Goal: Task Accomplishment & Management: Complete application form

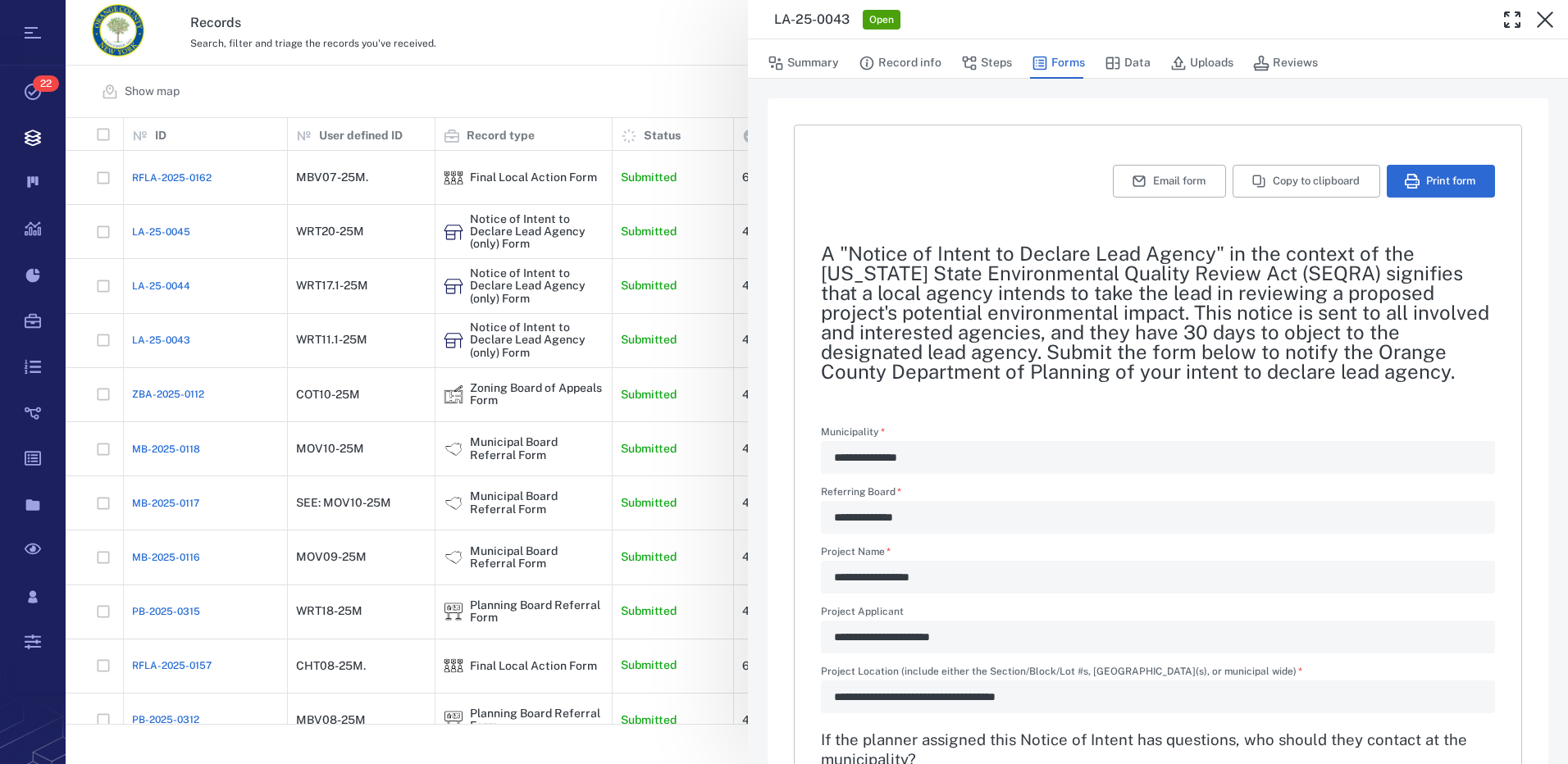
drag, startPoint x: 1544, startPoint y: 20, endPoint x: 1028, endPoint y: 3, distance: 516.3
click at [1545, 20] on icon "button" at bounding box center [1546, 20] width 17 height 17
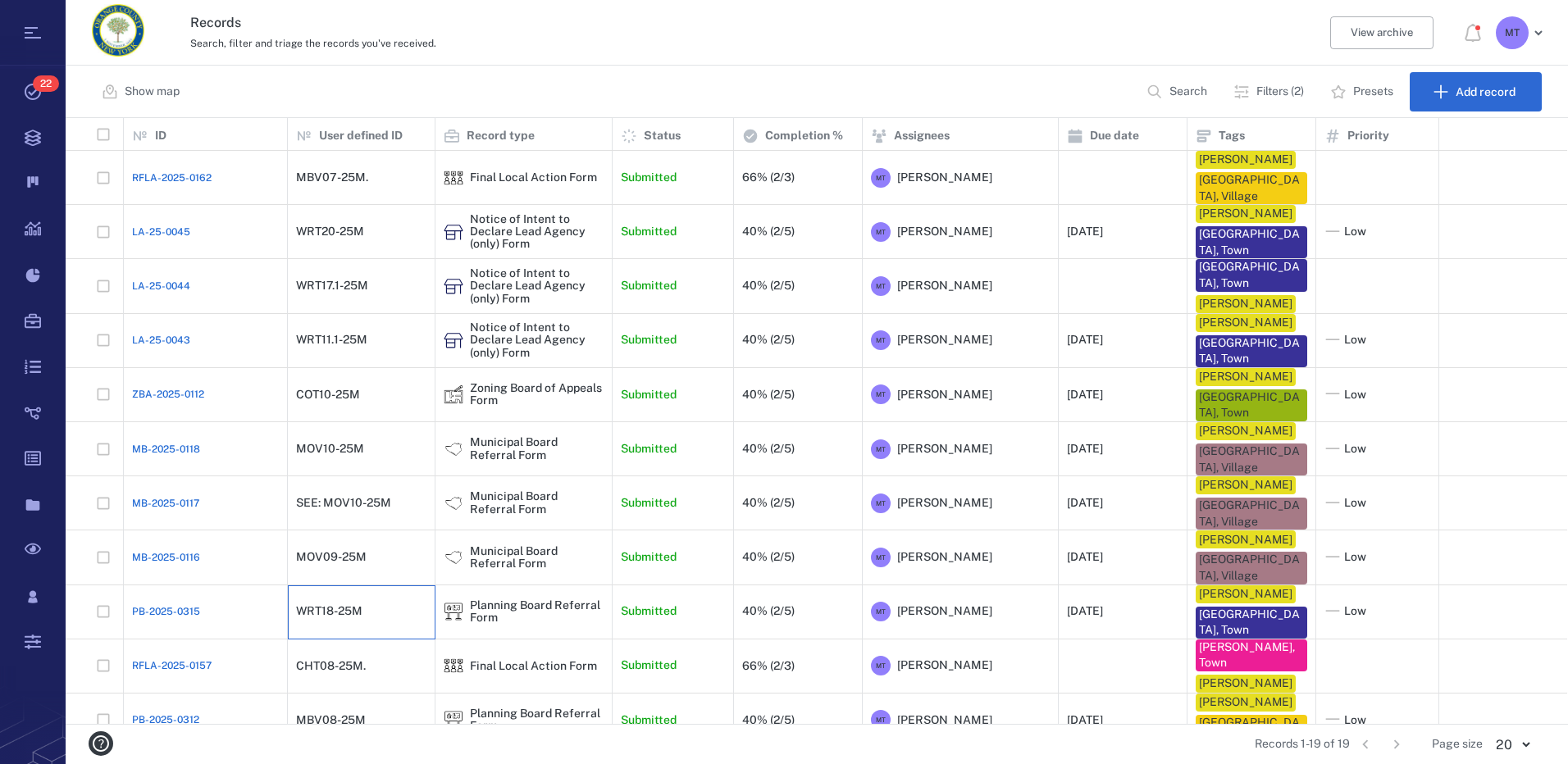
click at [389, 623] on div "WRT18-25M" at bounding box center [362, 612] width 130 height 33
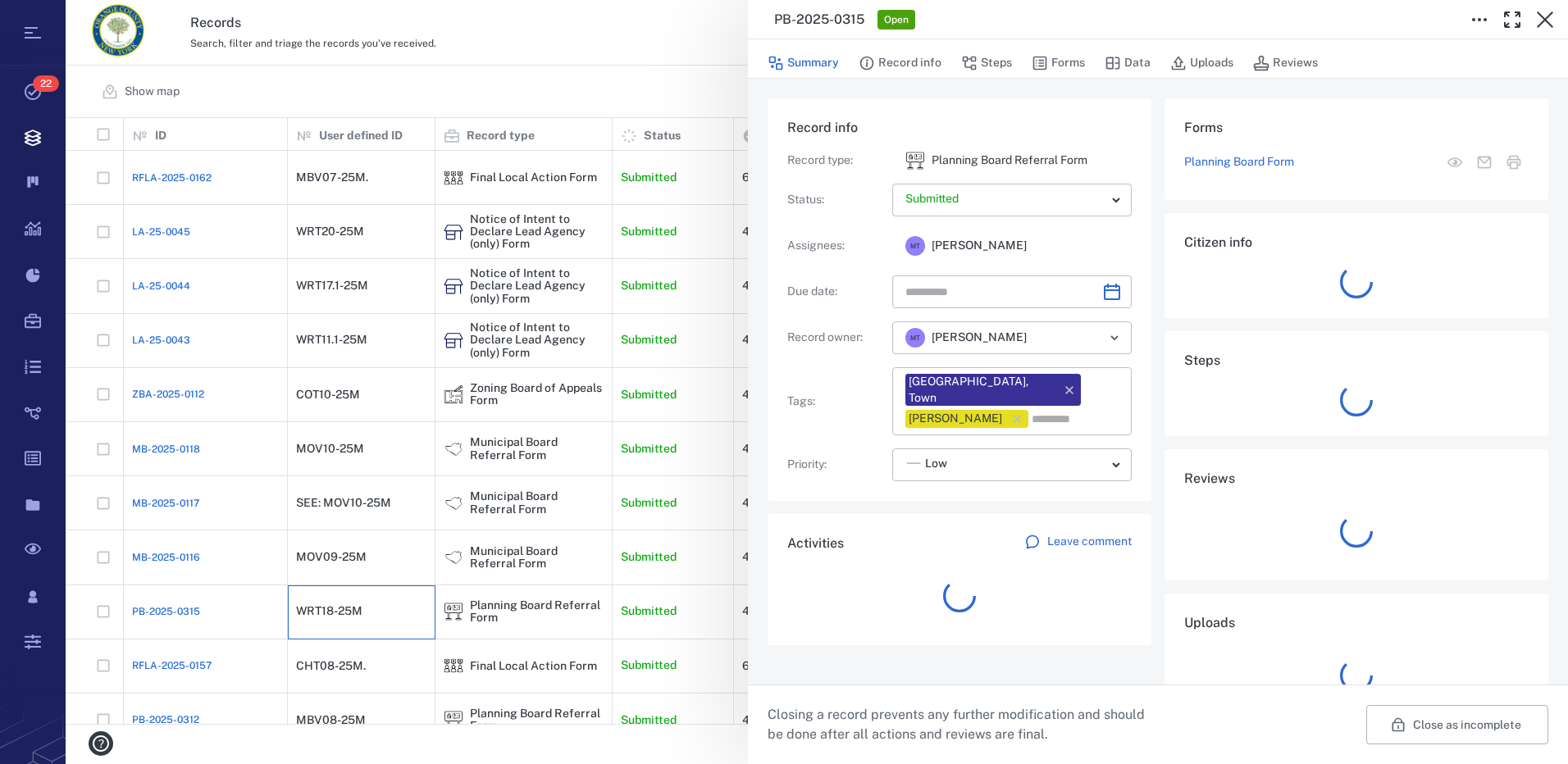
type input "**********"
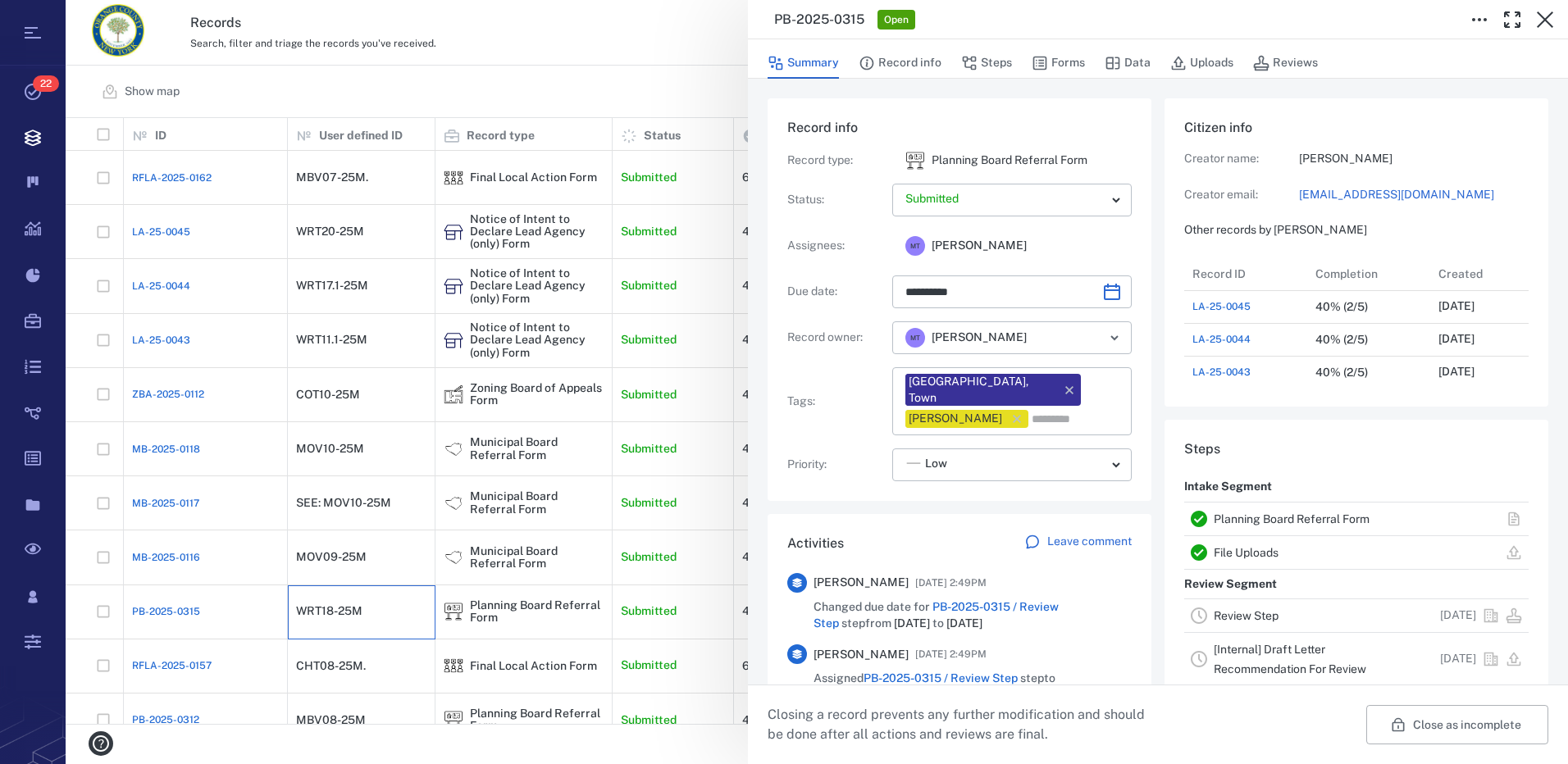
scroll to position [13, 13]
click at [1061, 62] on button "Forms" at bounding box center [1058, 63] width 53 height 32
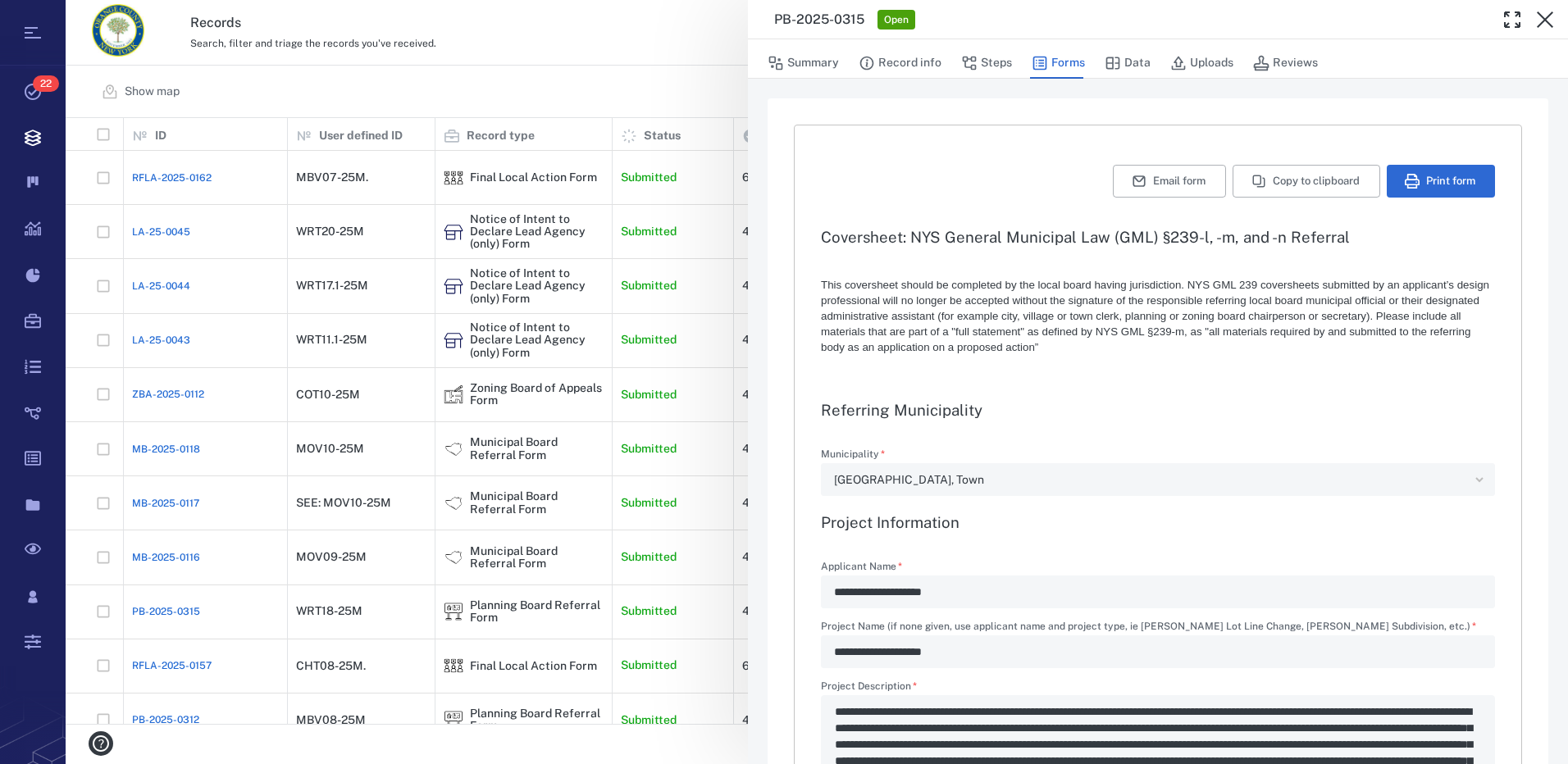
type textarea "*"
click at [1553, 24] on icon "button" at bounding box center [1545, 20] width 20 height 20
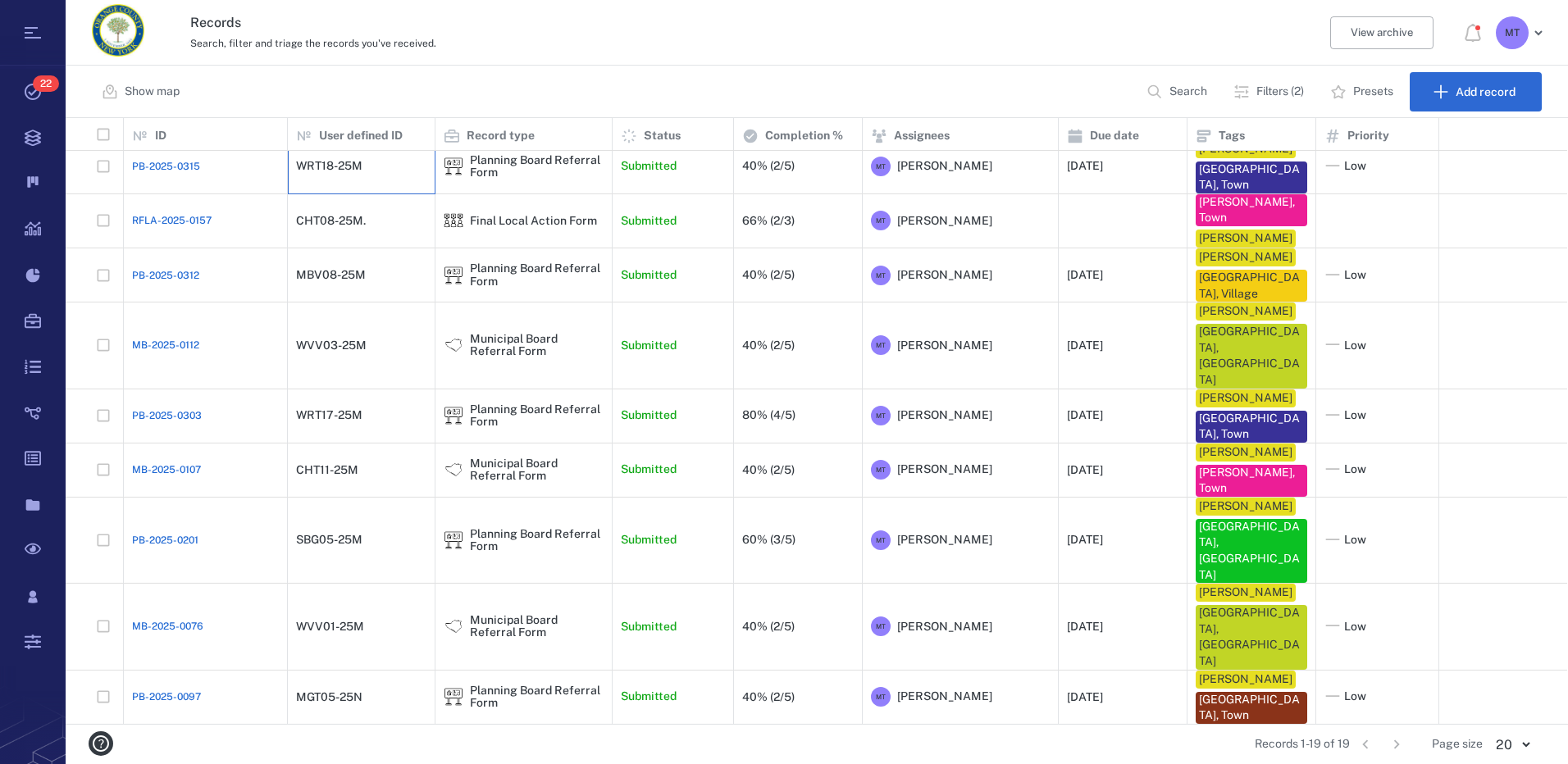
scroll to position [418, 0]
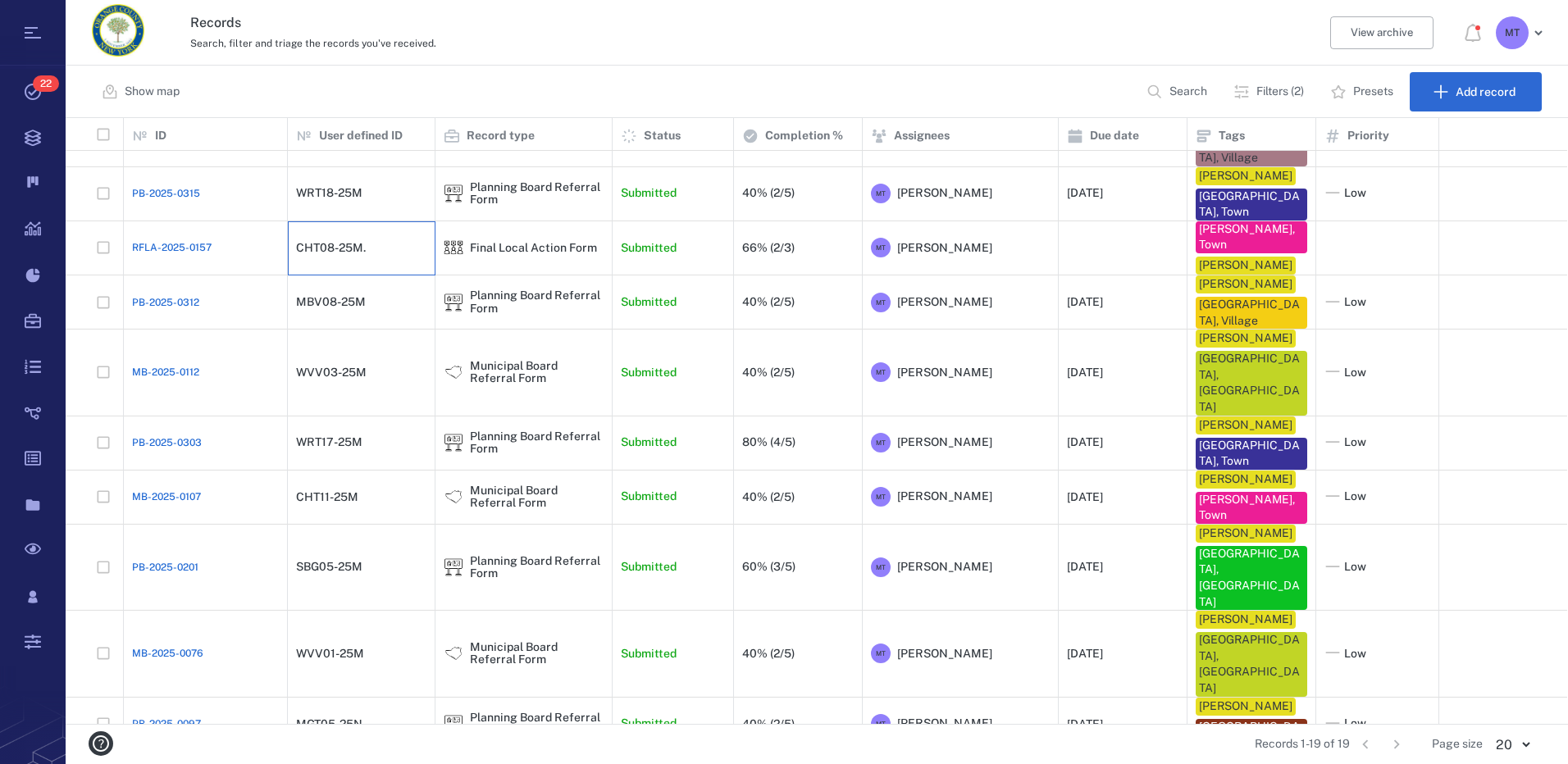
click at [360, 252] on div "CHT08-25M." at bounding box center [331, 247] width 70 height 12
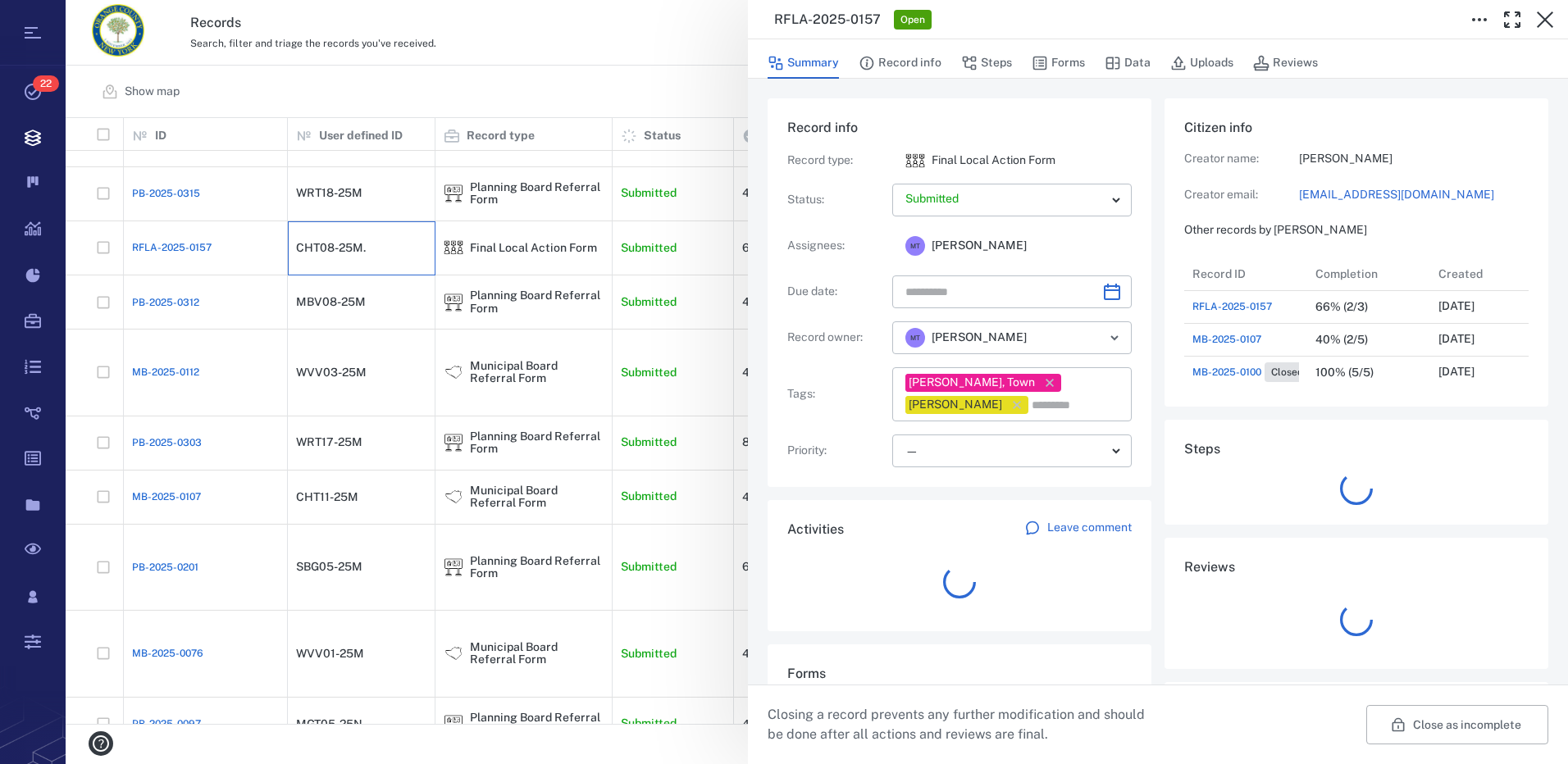
scroll to position [853, 313]
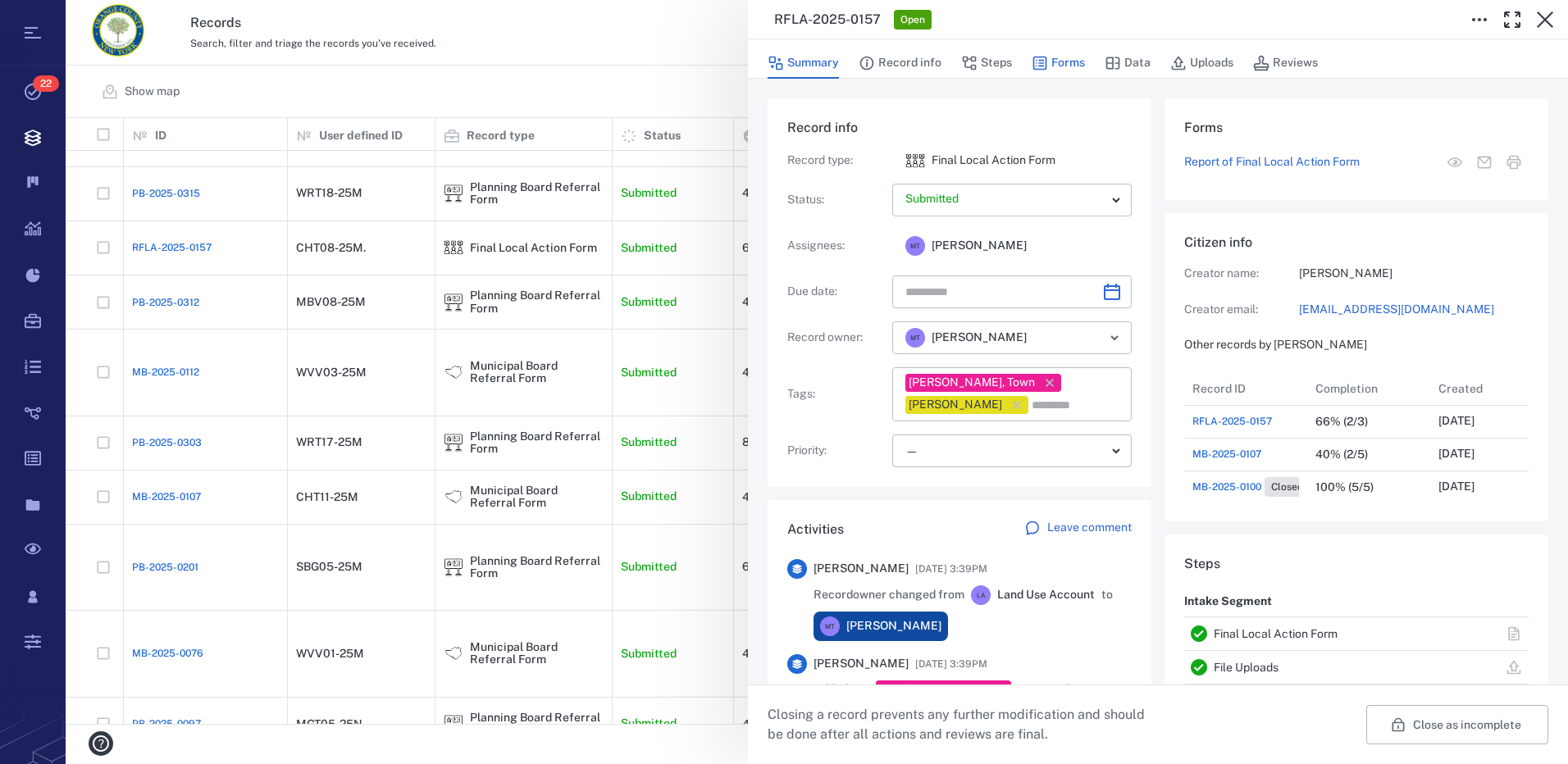
click at [1060, 64] on button "Forms" at bounding box center [1058, 63] width 53 height 32
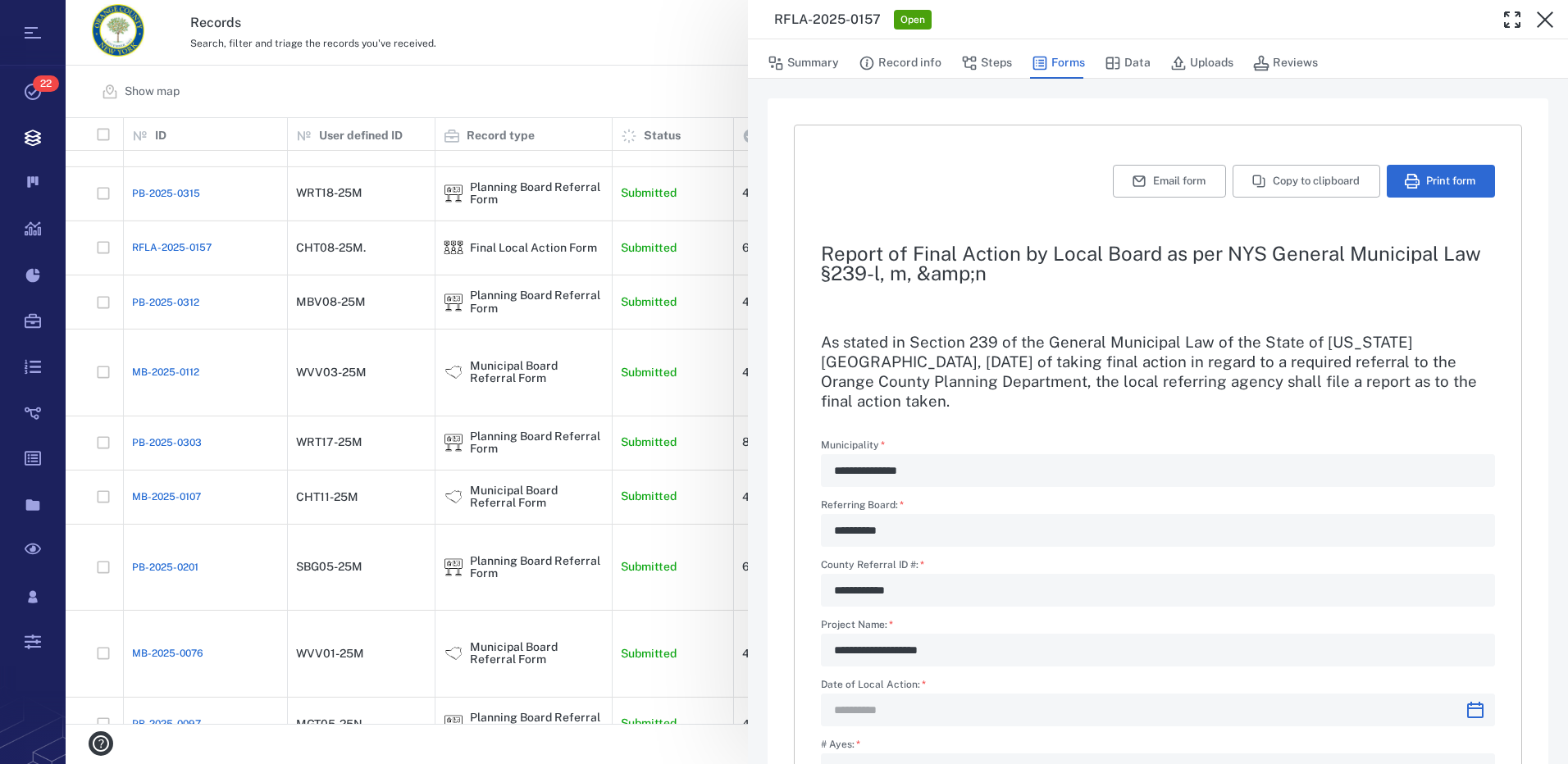
type input "**********"
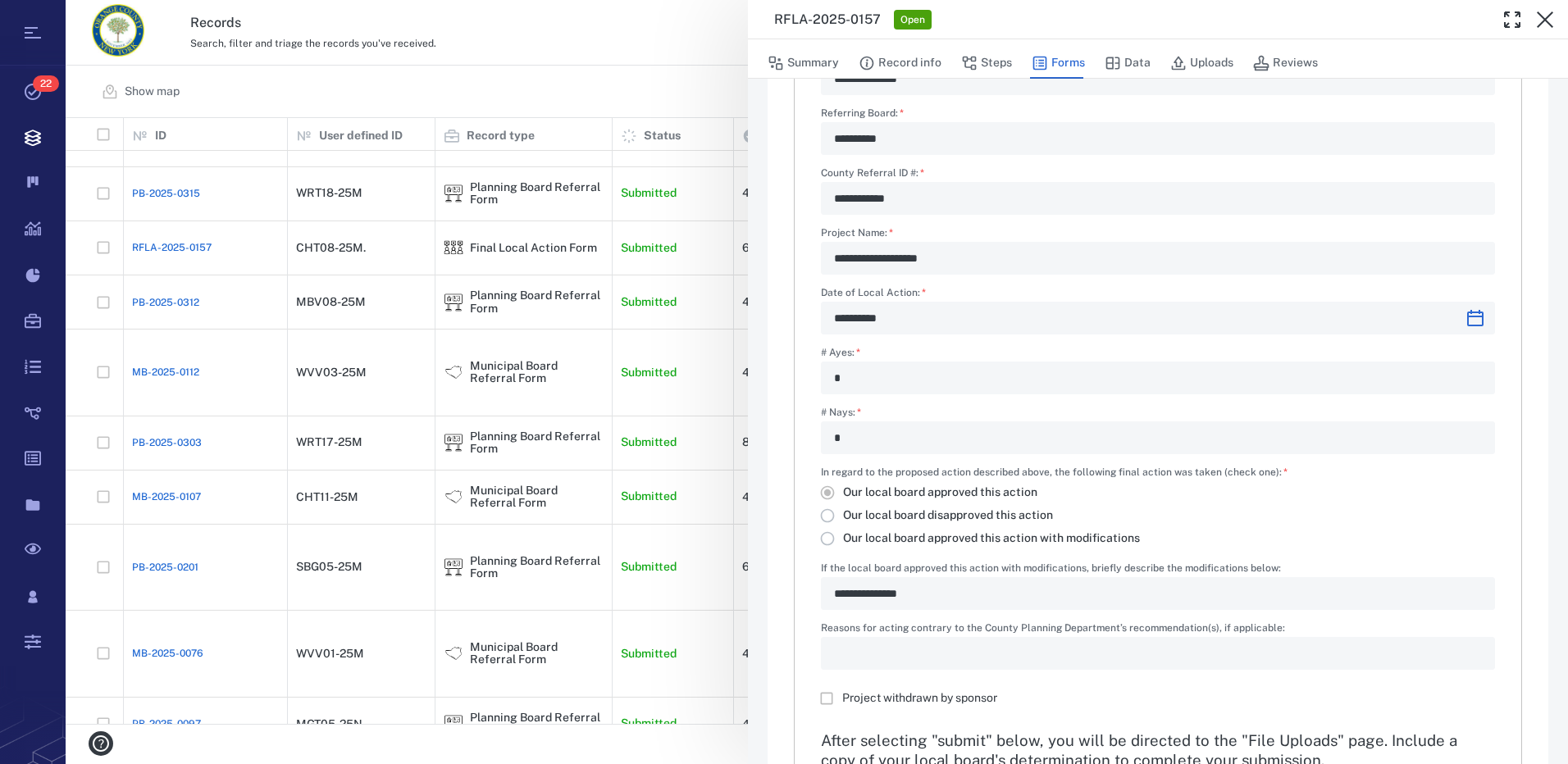
scroll to position [159, 0]
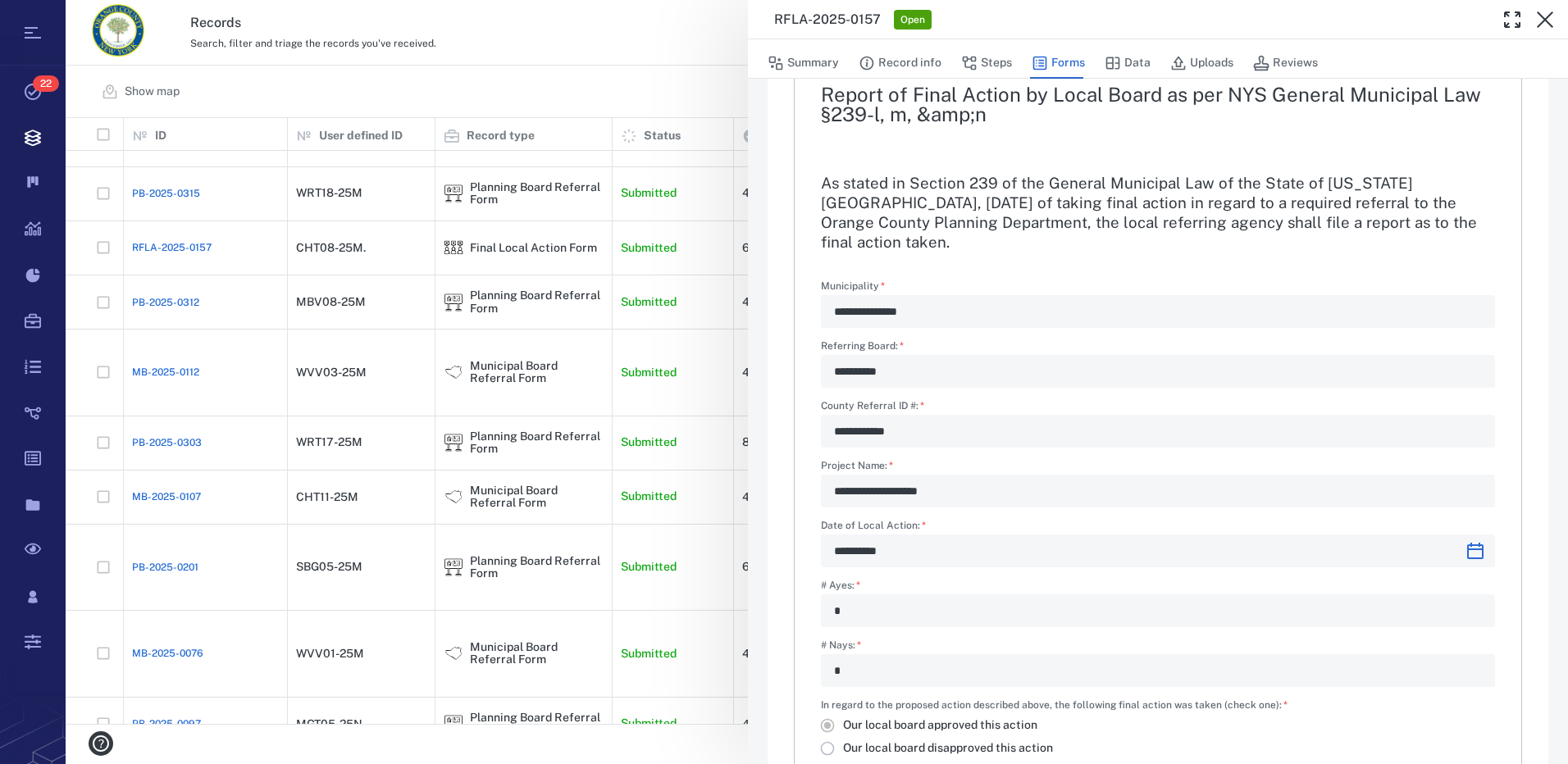
drag, startPoint x: 1140, startPoint y: 59, endPoint x: 1057, endPoint y: 191, distance: 155.9
click at [1140, 59] on button "Data" at bounding box center [1127, 63] width 46 height 32
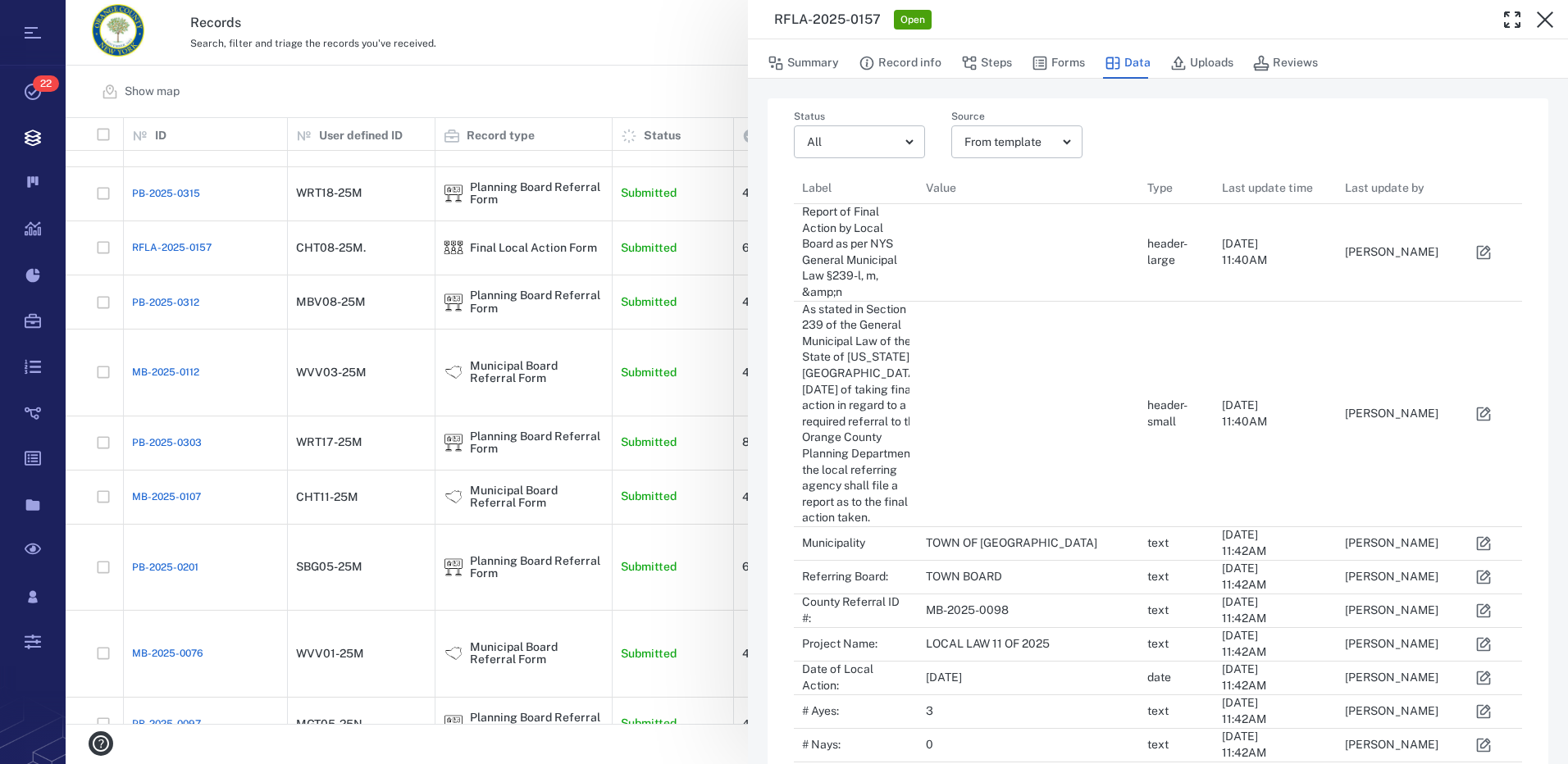
scroll to position [13, 13]
click at [1215, 65] on button "Uploads" at bounding box center [1202, 63] width 63 height 32
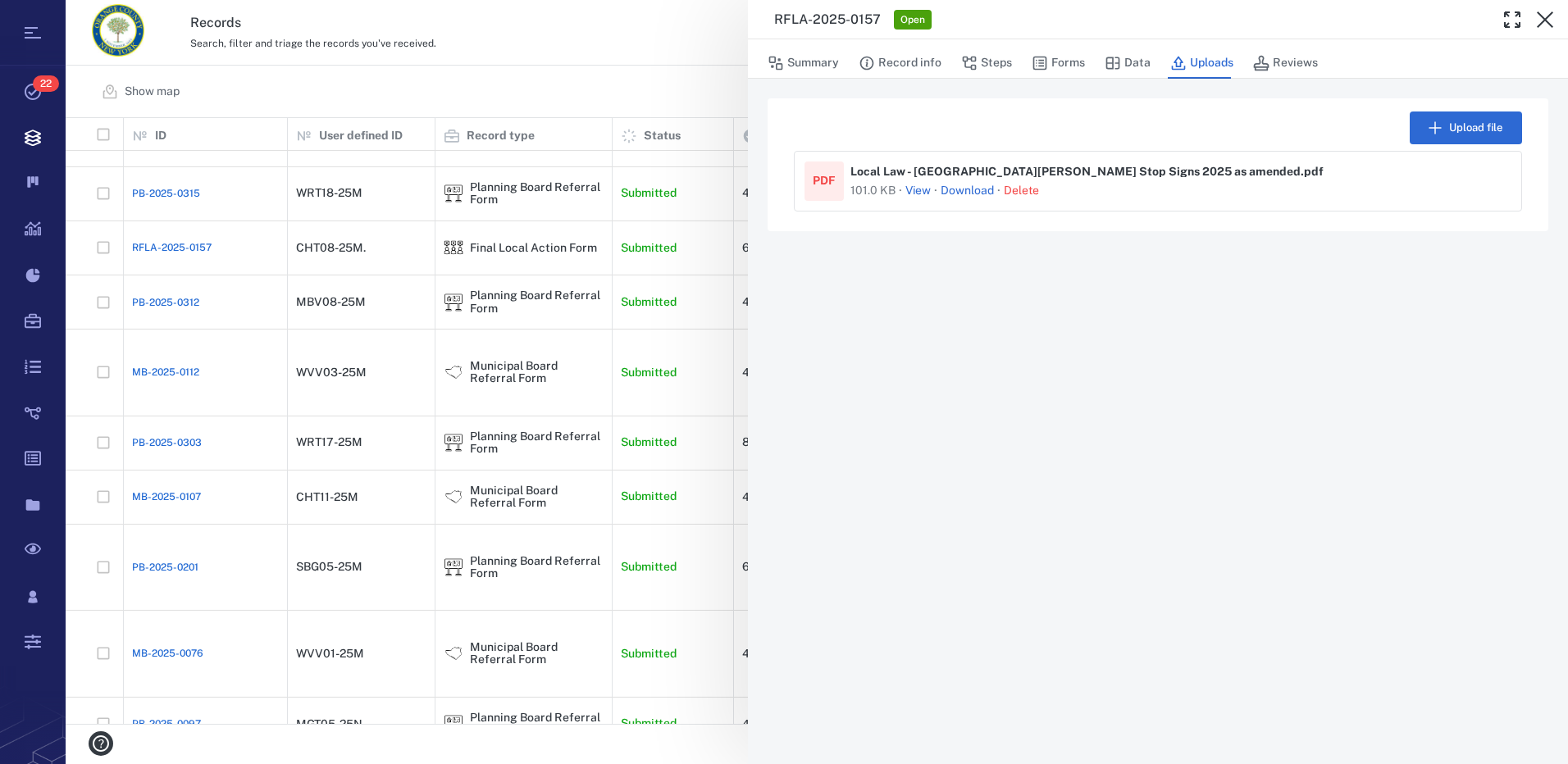
click at [924, 191] on button "View" at bounding box center [917, 191] width 25 height 17
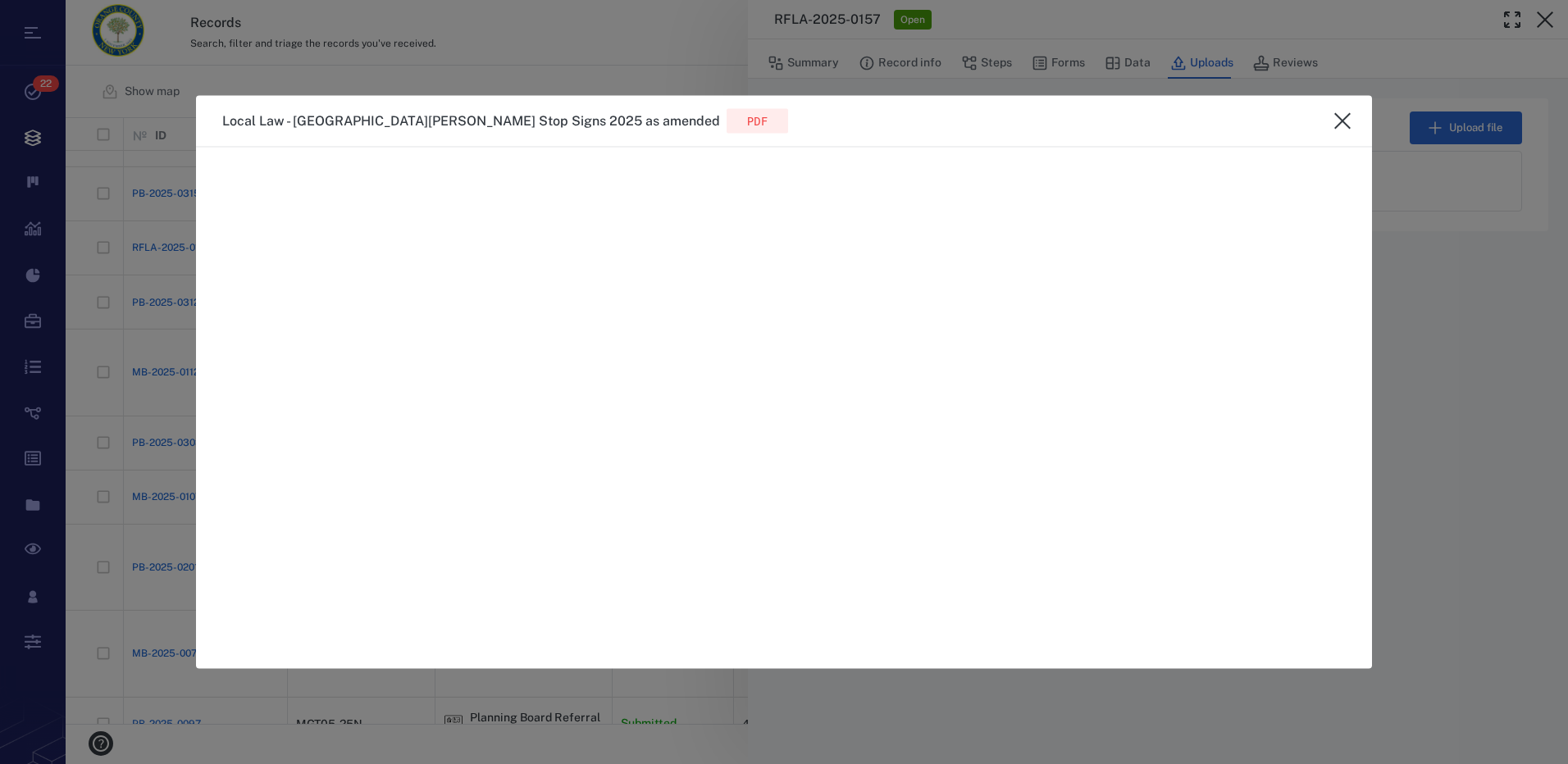
click at [1341, 116] on icon "close" at bounding box center [1342, 121] width 20 height 20
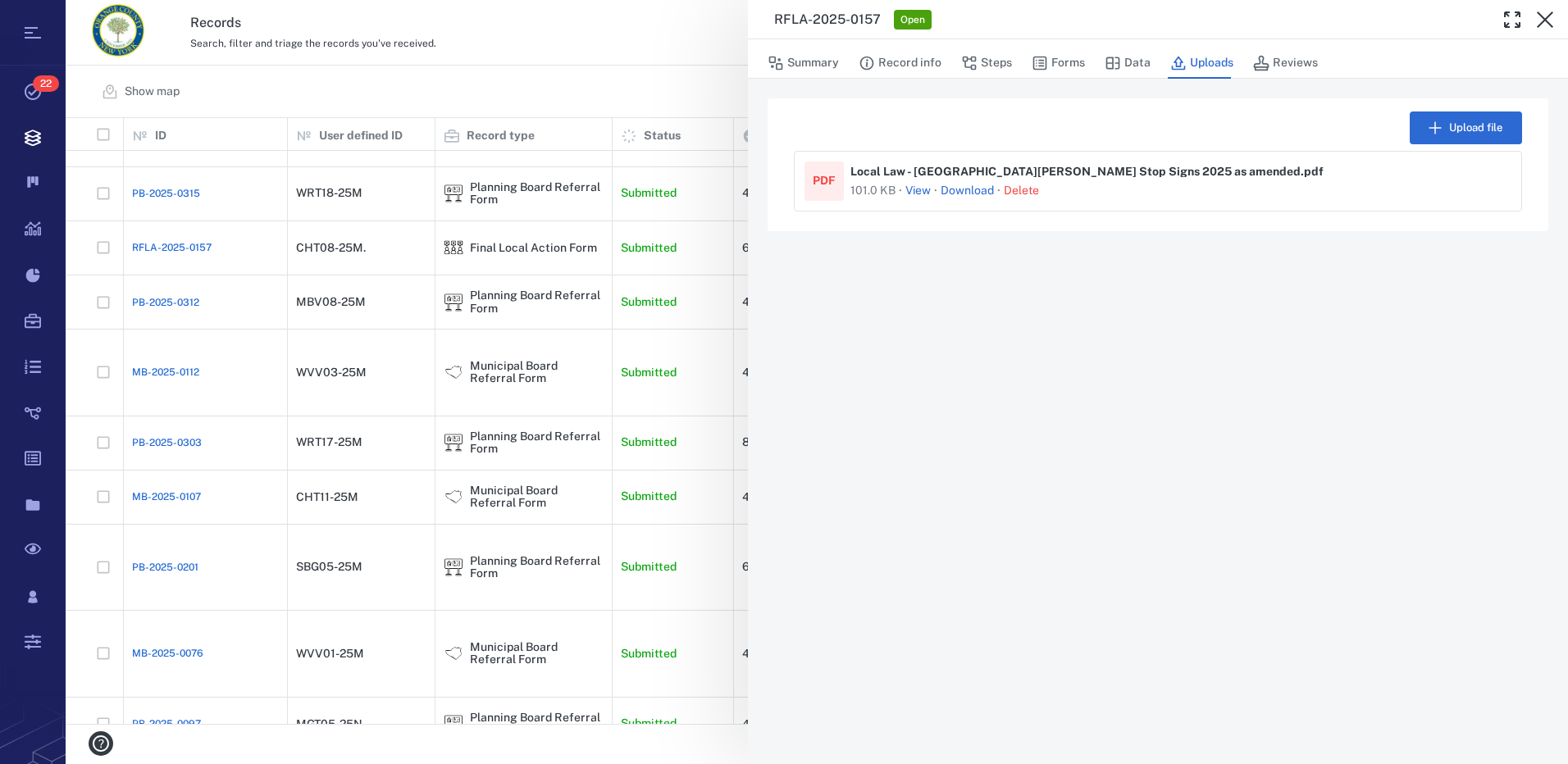
click at [970, 190] on link "Download" at bounding box center [967, 191] width 53 height 17
click at [994, 66] on button "Steps" at bounding box center [986, 63] width 51 height 32
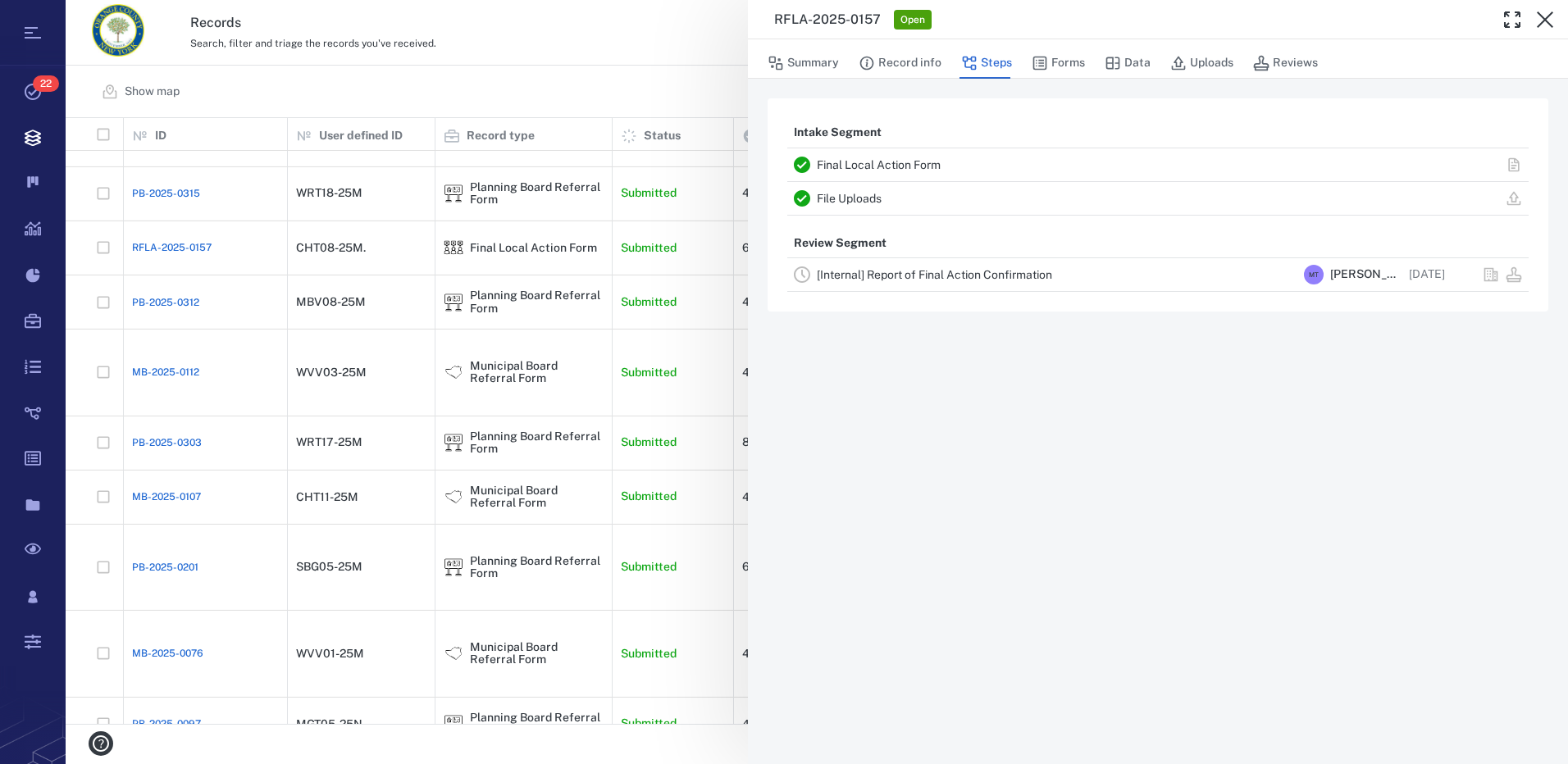
click at [908, 275] on link "[Internal] Report of Final Action Confirmation" at bounding box center [934, 275] width 235 height 13
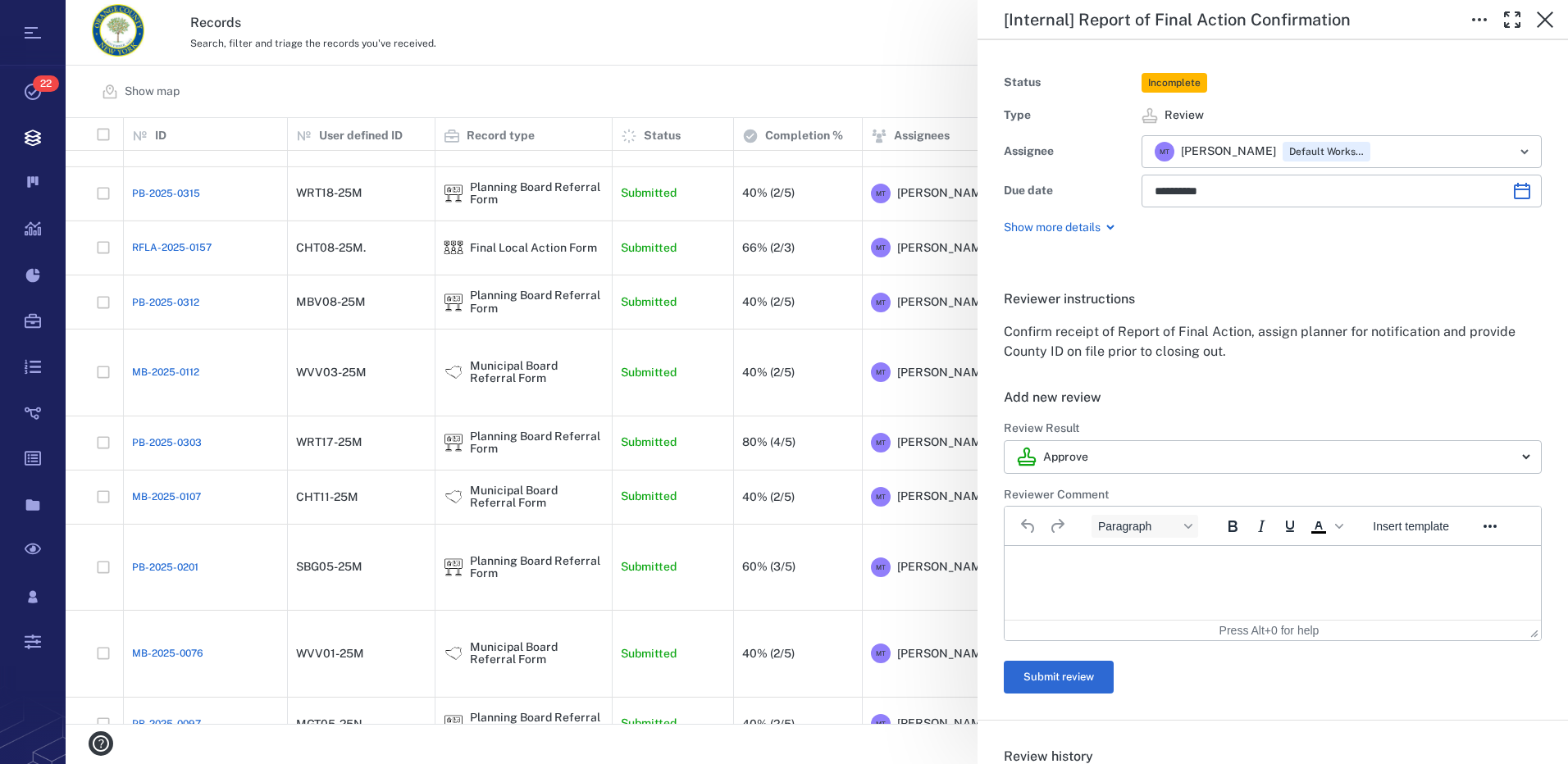
click at [1096, 564] on p "Rich Text Area. Press ALT-0 for help." at bounding box center [1272, 567] width 508 height 15
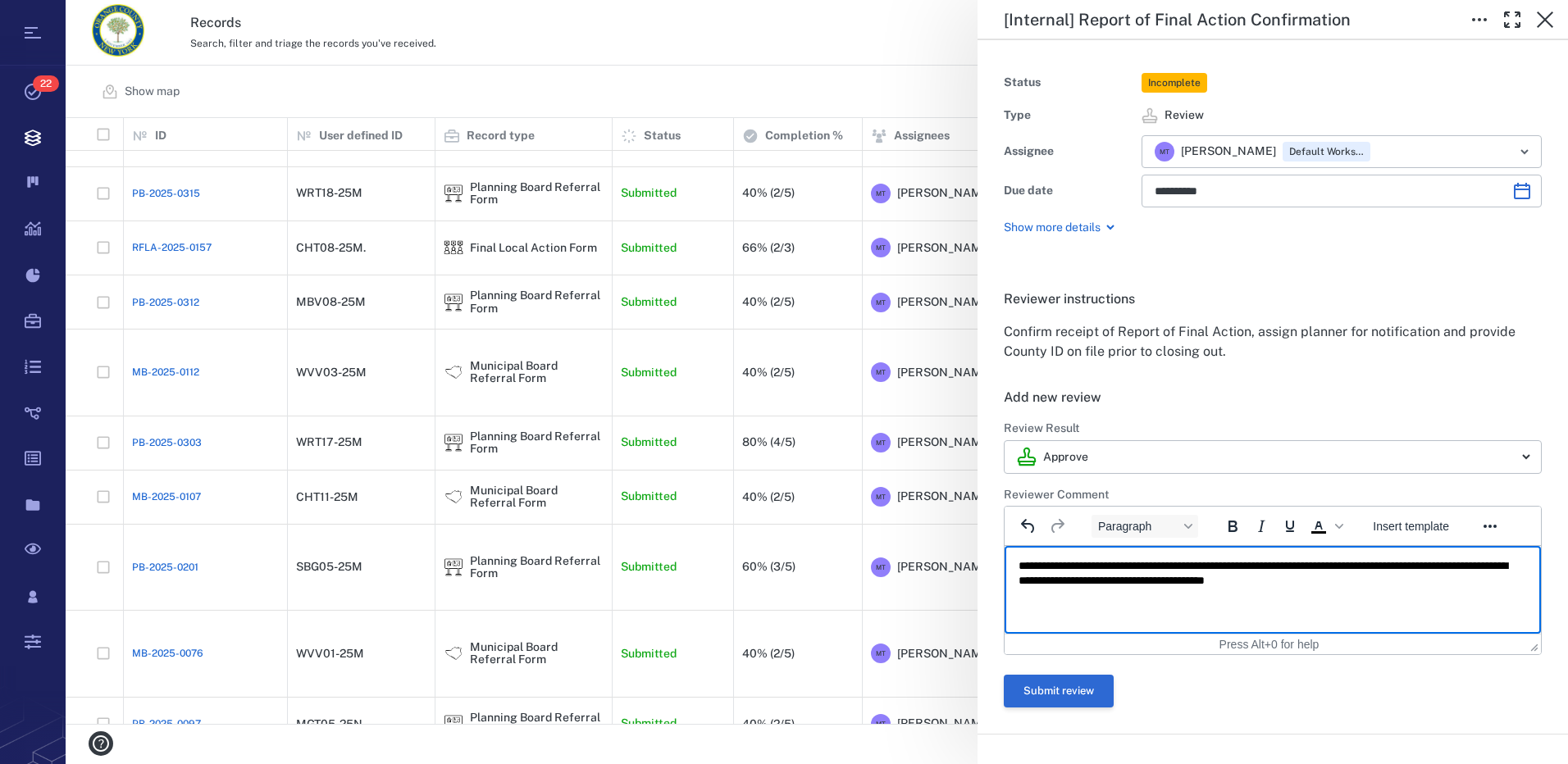
click at [1077, 690] on button "Submit review" at bounding box center [1059, 691] width 110 height 33
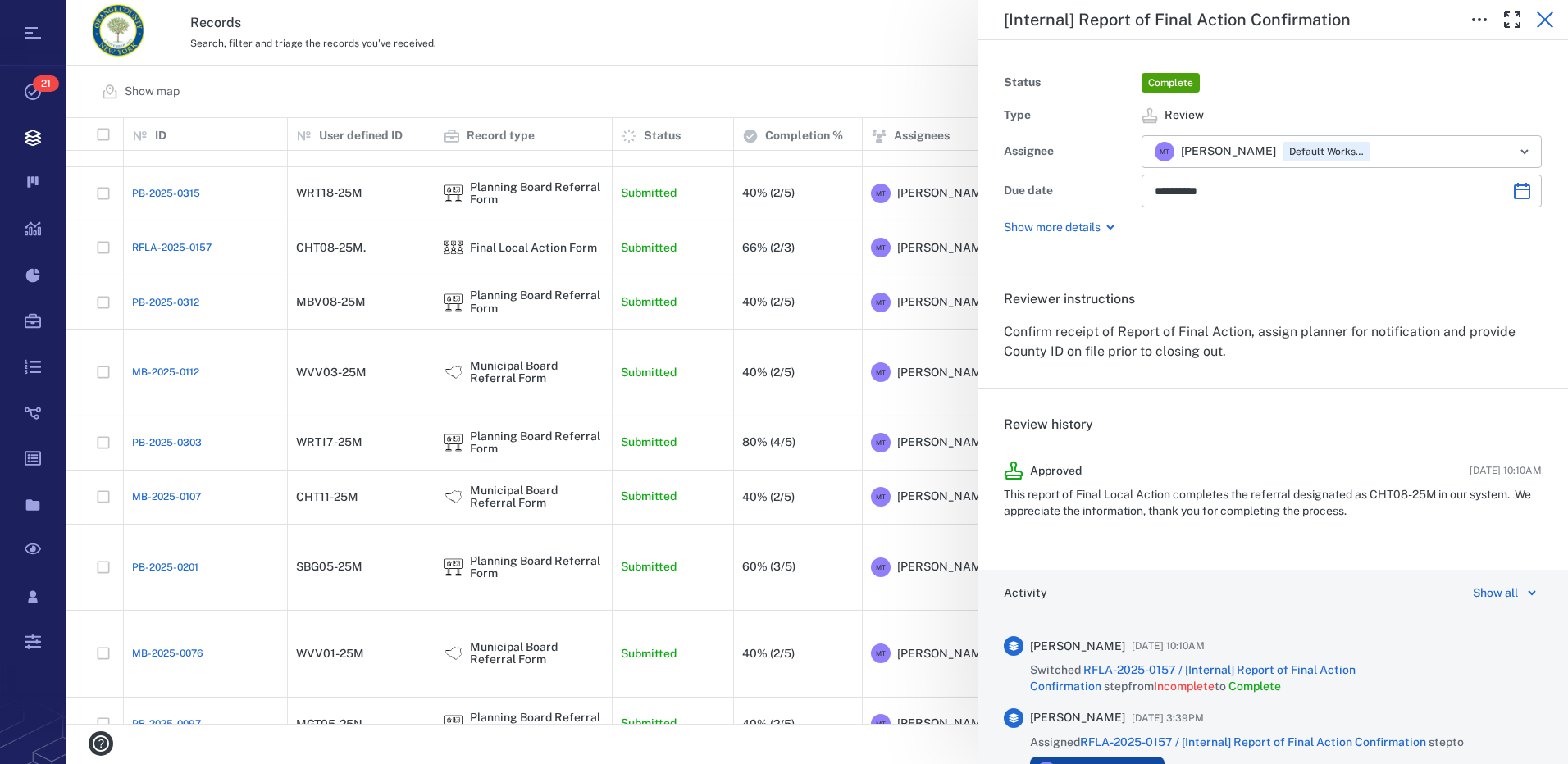
click at [1543, 18] on icon "button" at bounding box center [1546, 20] width 17 height 17
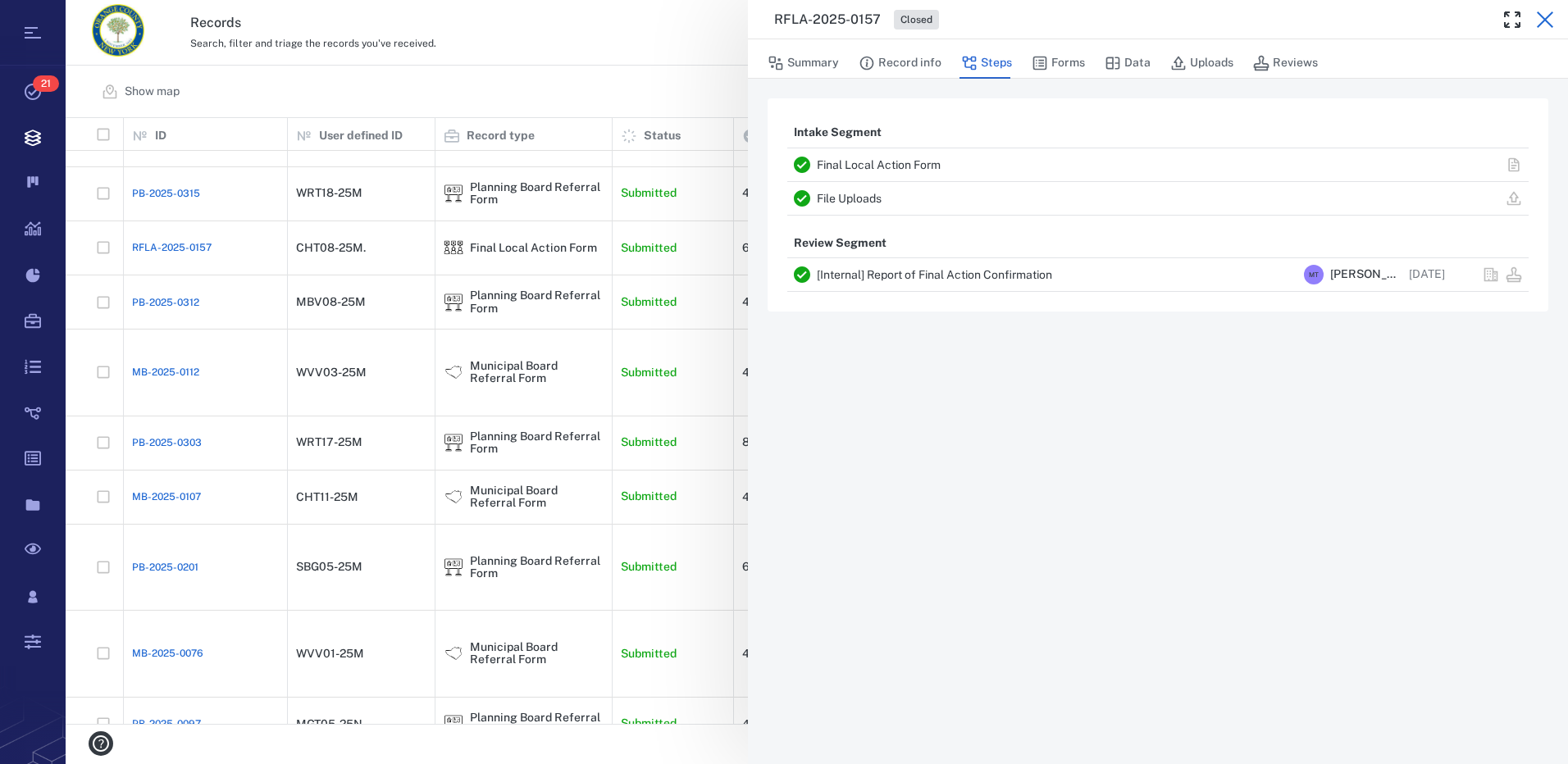
click at [1548, 20] on icon "button" at bounding box center [1545, 20] width 20 height 20
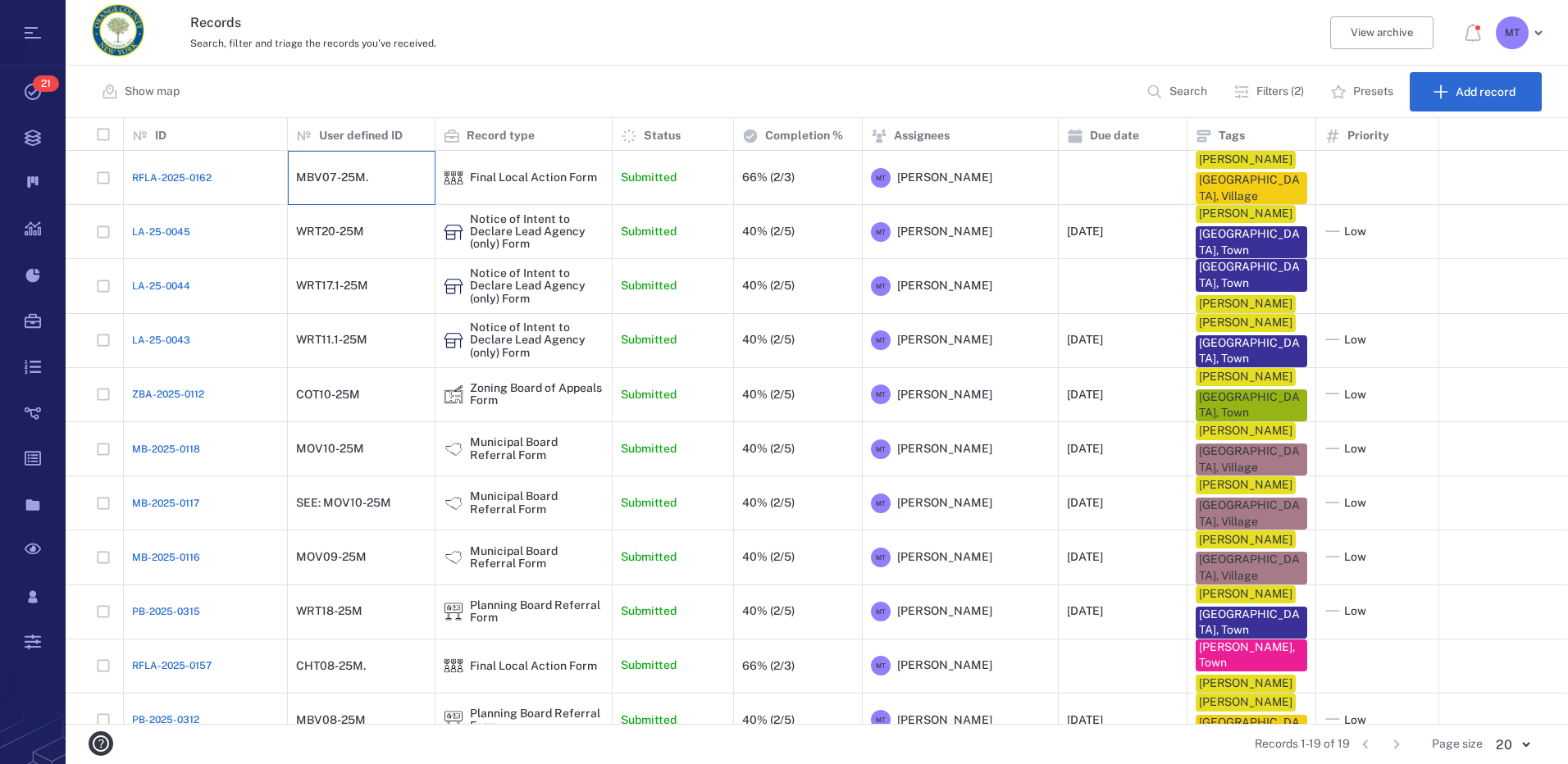
click at [342, 178] on div "MBV07-25M." at bounding box center [333, 177] width 72 height 12
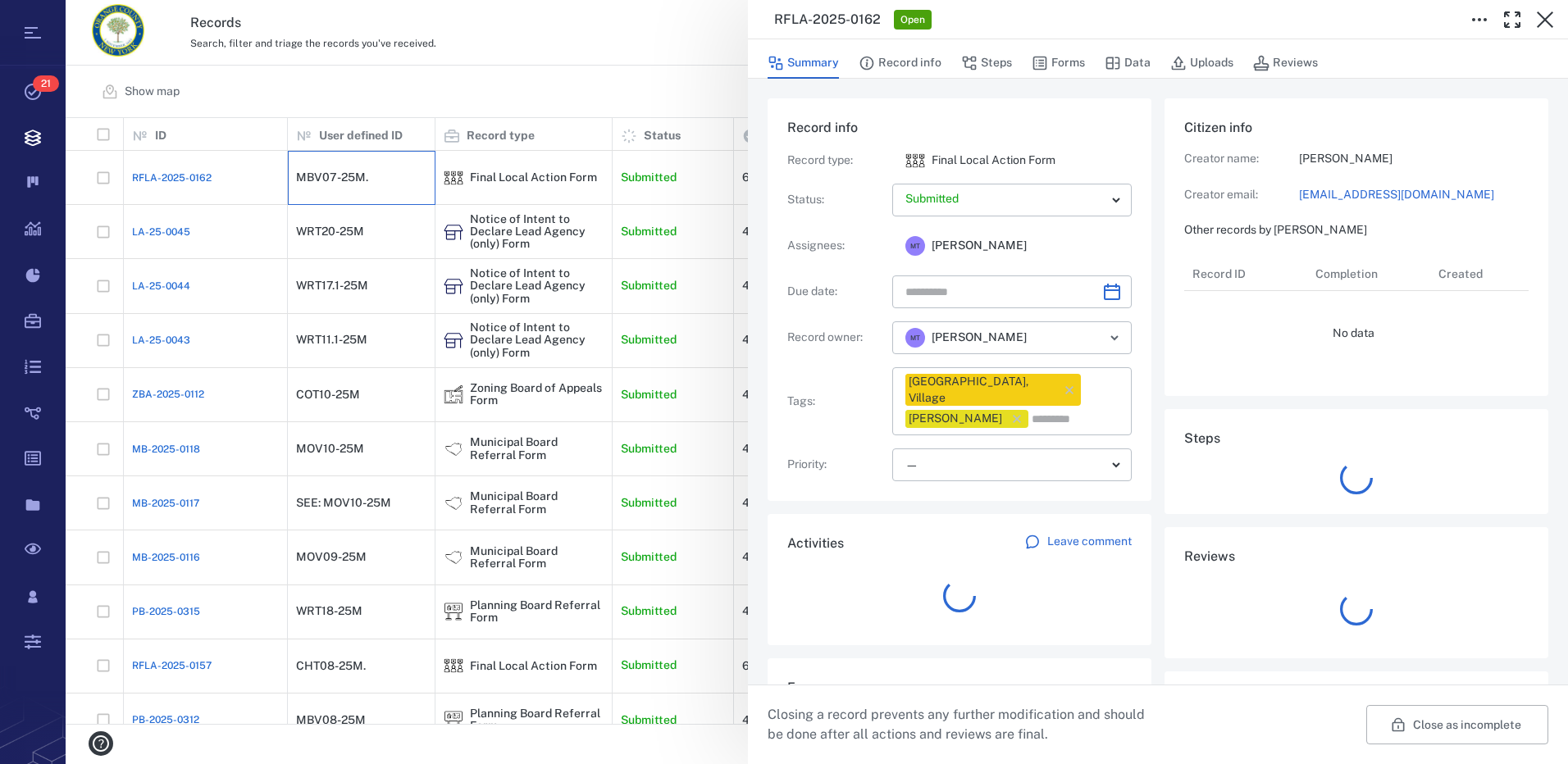
scroll to position [755, 313]
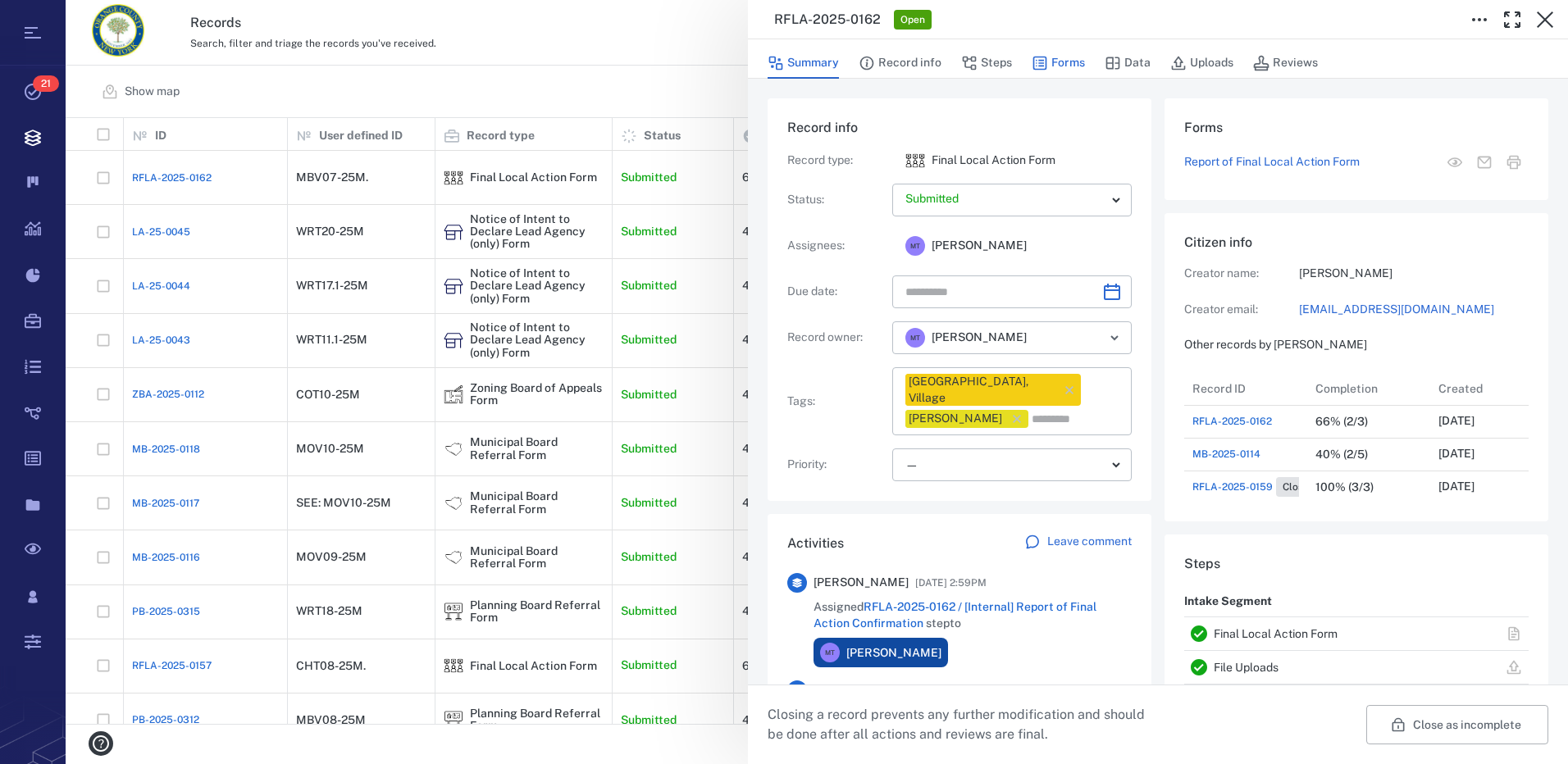
click at [1062, 66] on button "Forms" at bounding box center [1058, 63] width 53 height 32
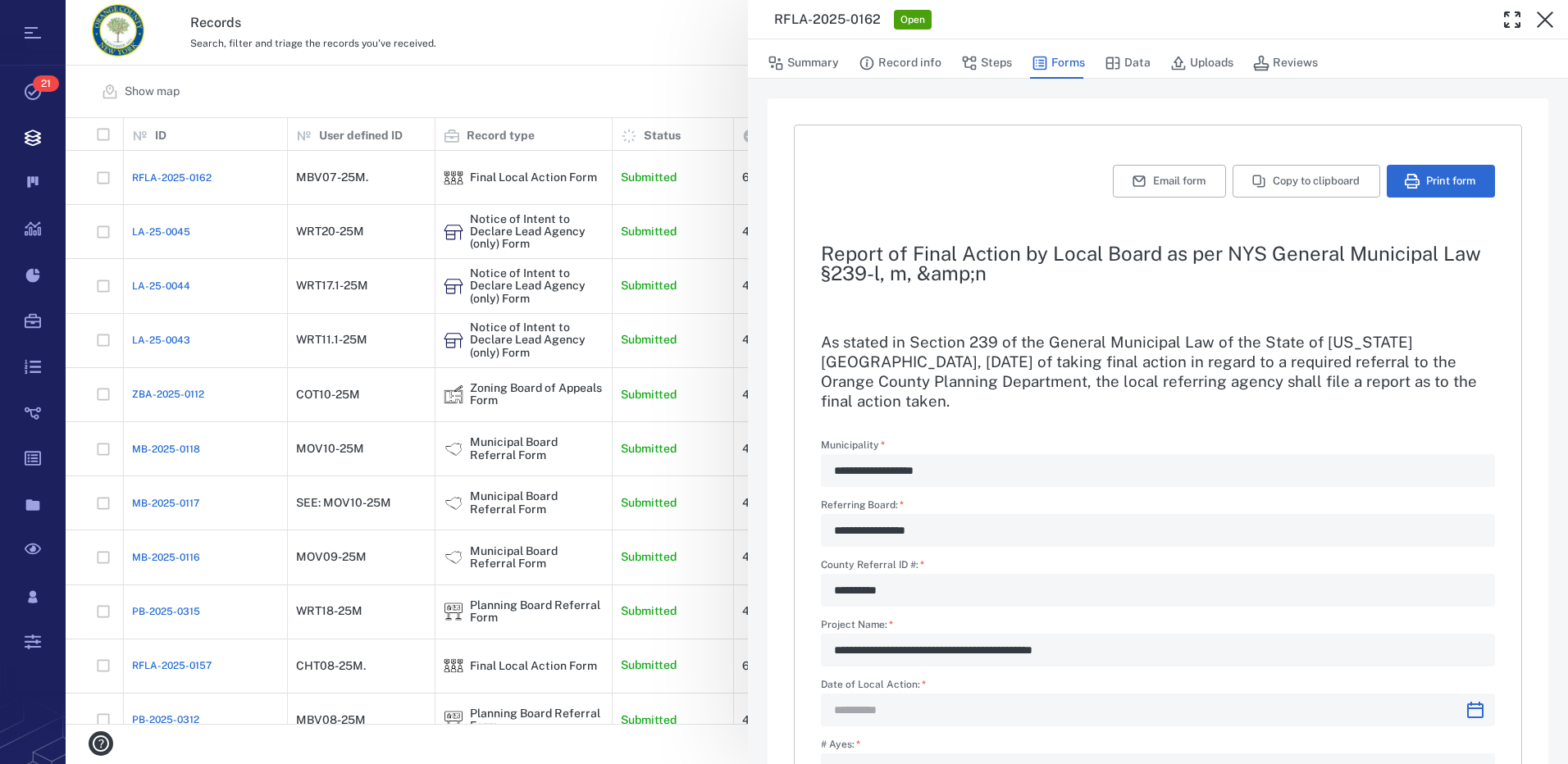
type input "**********"
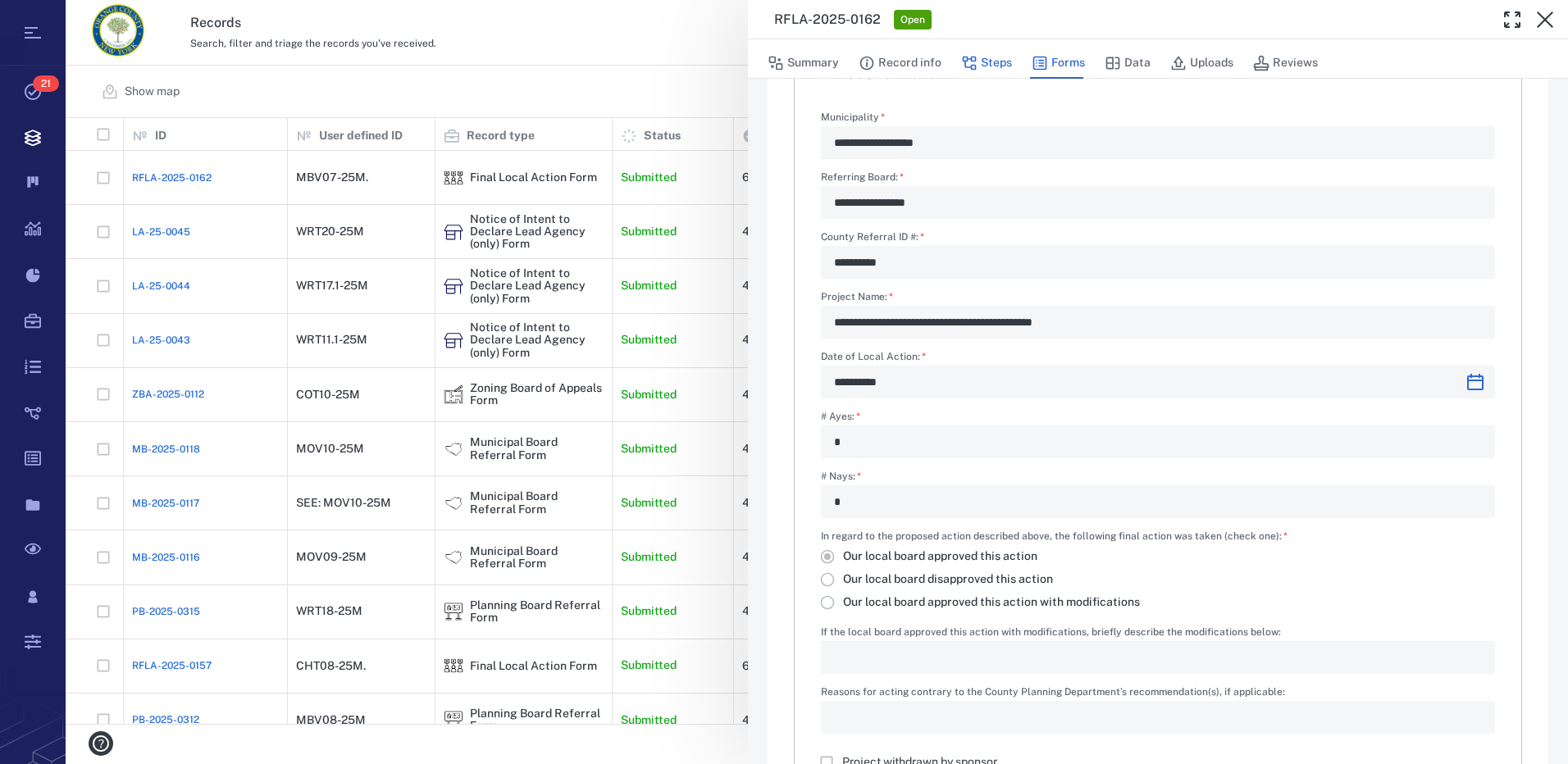
click at [994, 65] on button "Steps" at bounding box center [986, 63] width 51 height 32
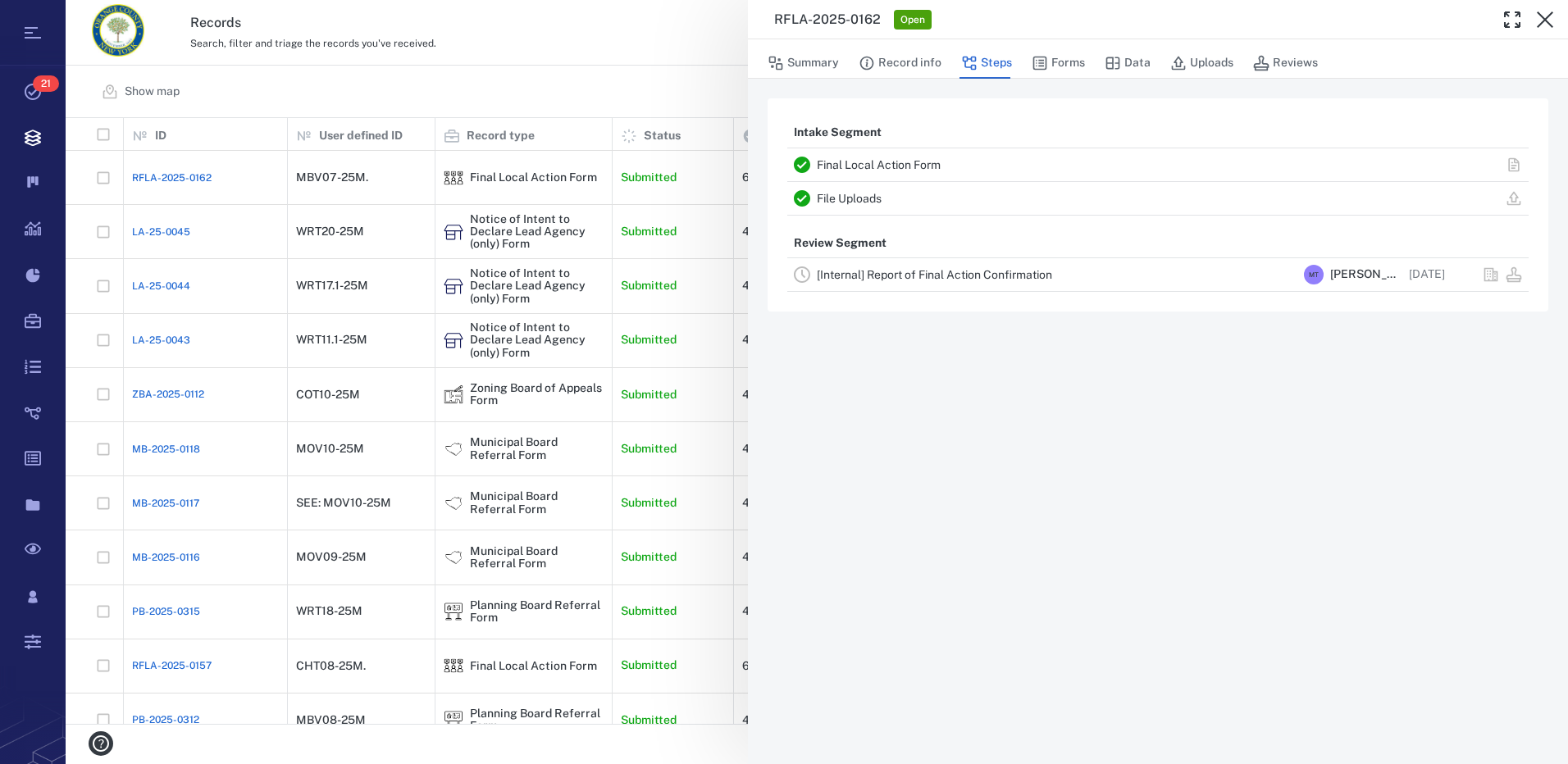
click at [899, 276] on link "[Internal] Report of Final Action Confirmation" at bounding box center [934, 275] width 235 height 13
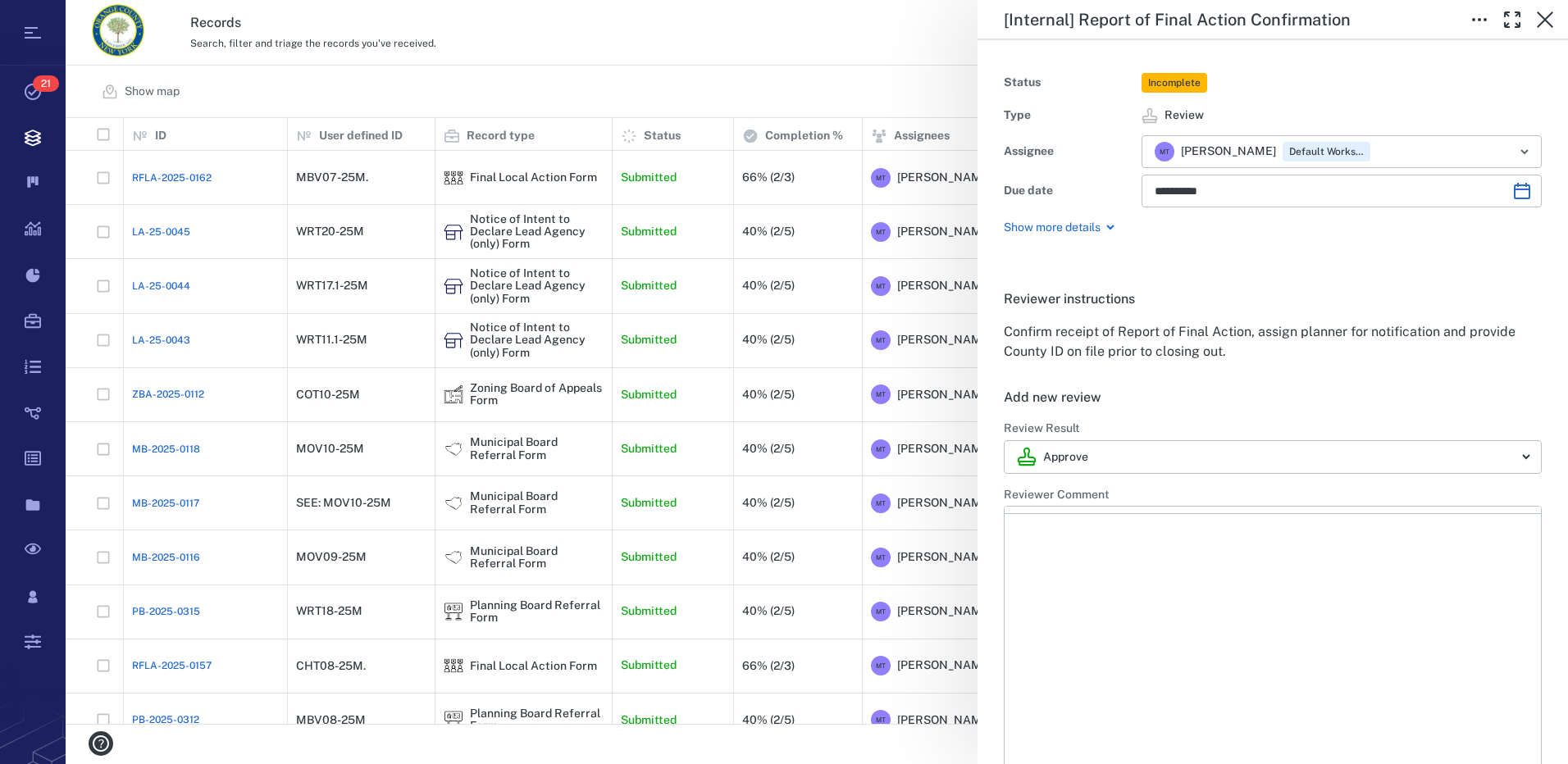
type input "**********"
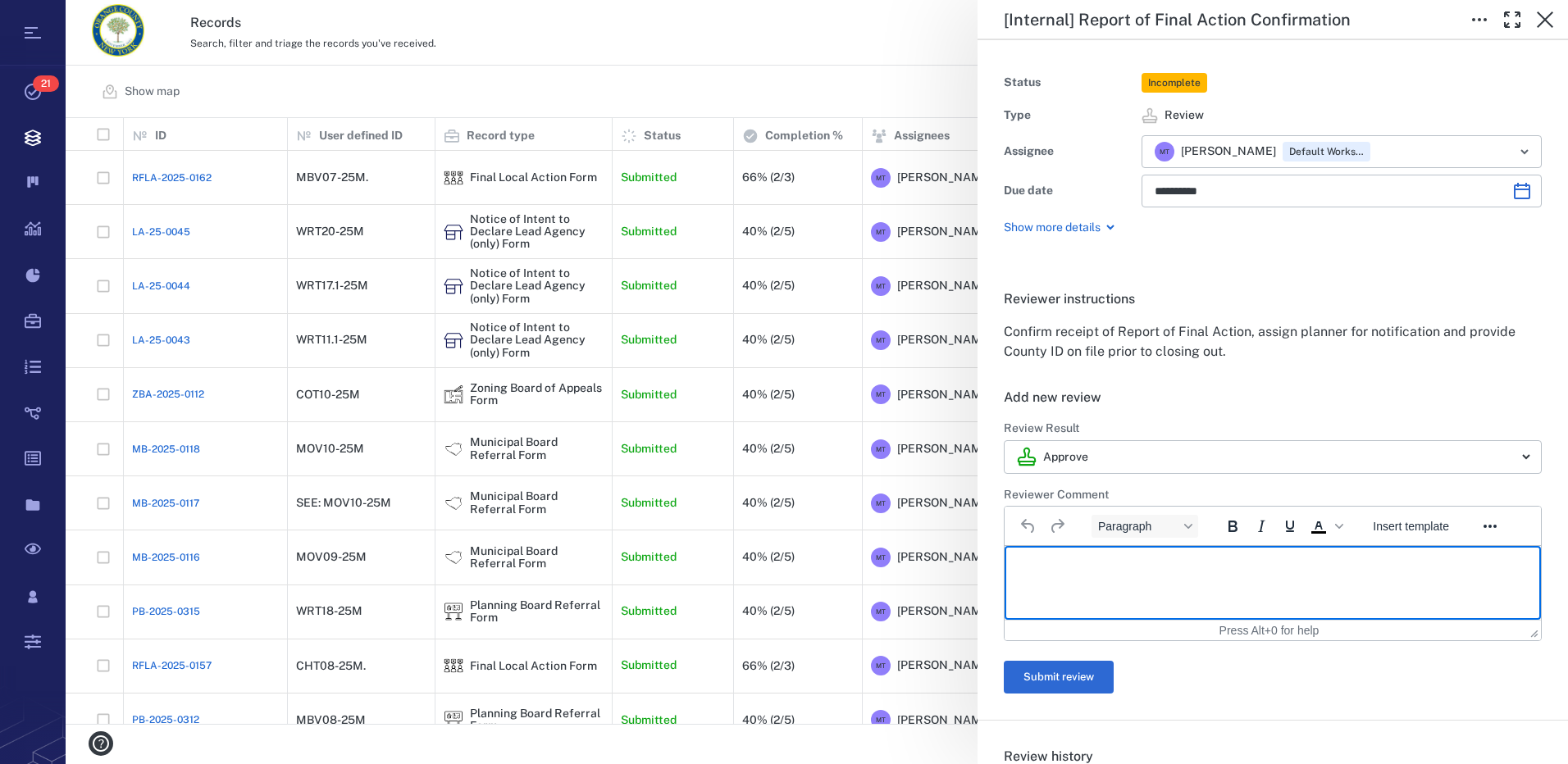
click at [1067, 557] on html at bounding box center [1272, 567] width 536 height 41
click at [1351, 565] on p "**********" at bounding box center [1267, 567] width 496 height 15
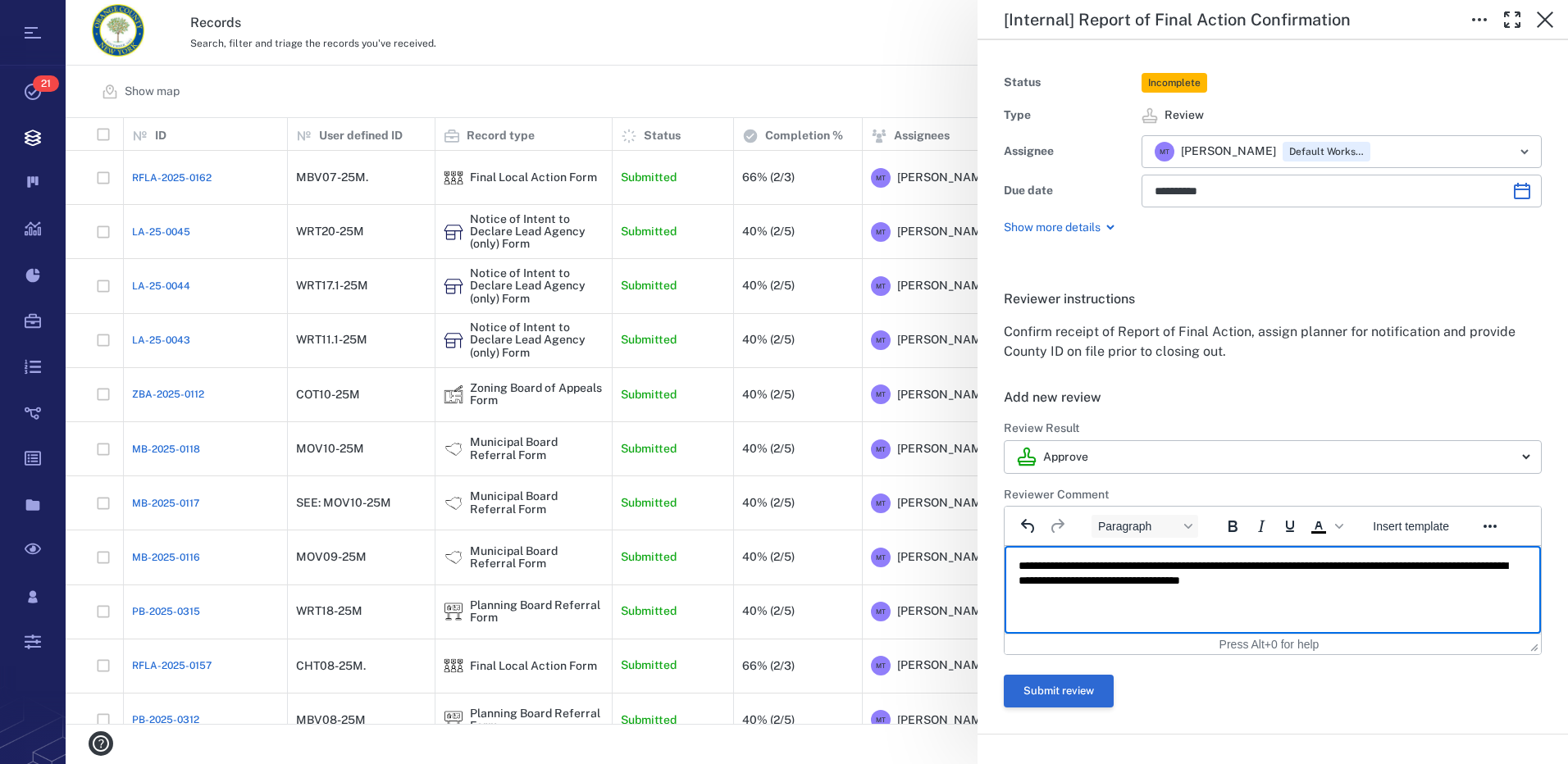
click at [1087, 699] on button "Submit review" at bounding box center [1059, 691] width 110 height 33
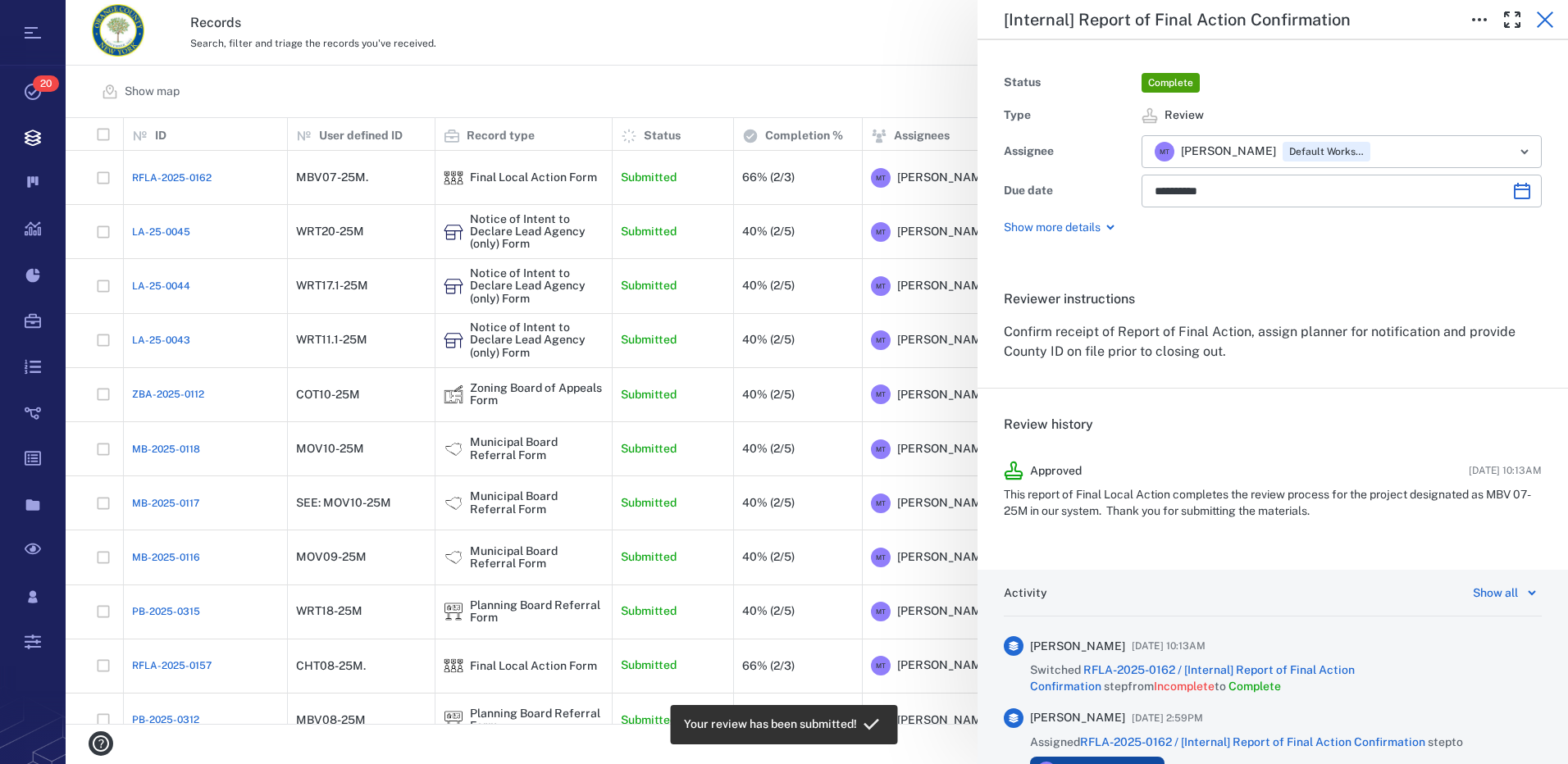
click at [1550, 14] on icon "button" at bounding box center [1546, 20] width 17 height 17
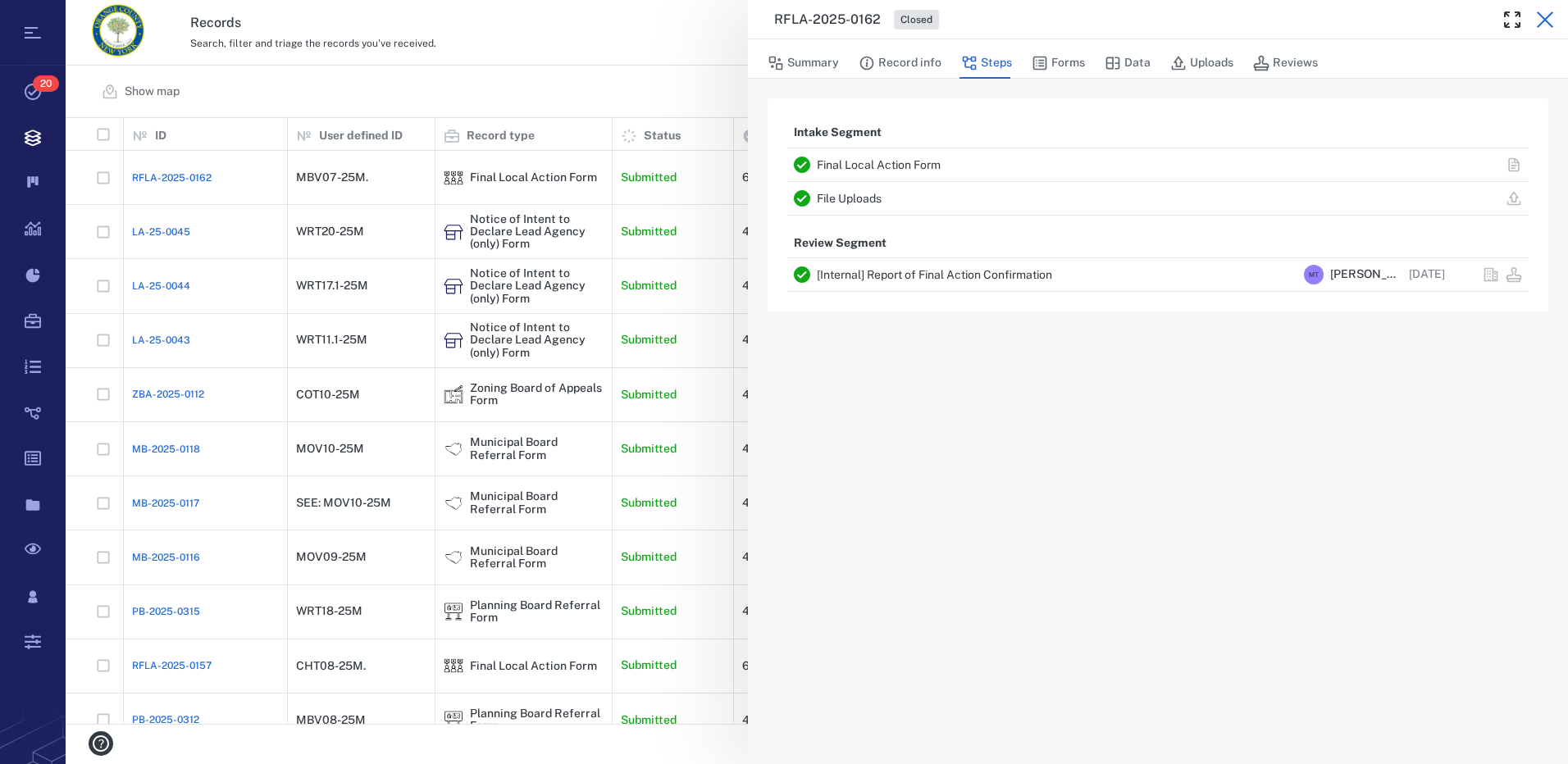
click at [1544, 20] on icon "button" at bounding box center [1546, 20] width 17 height 17
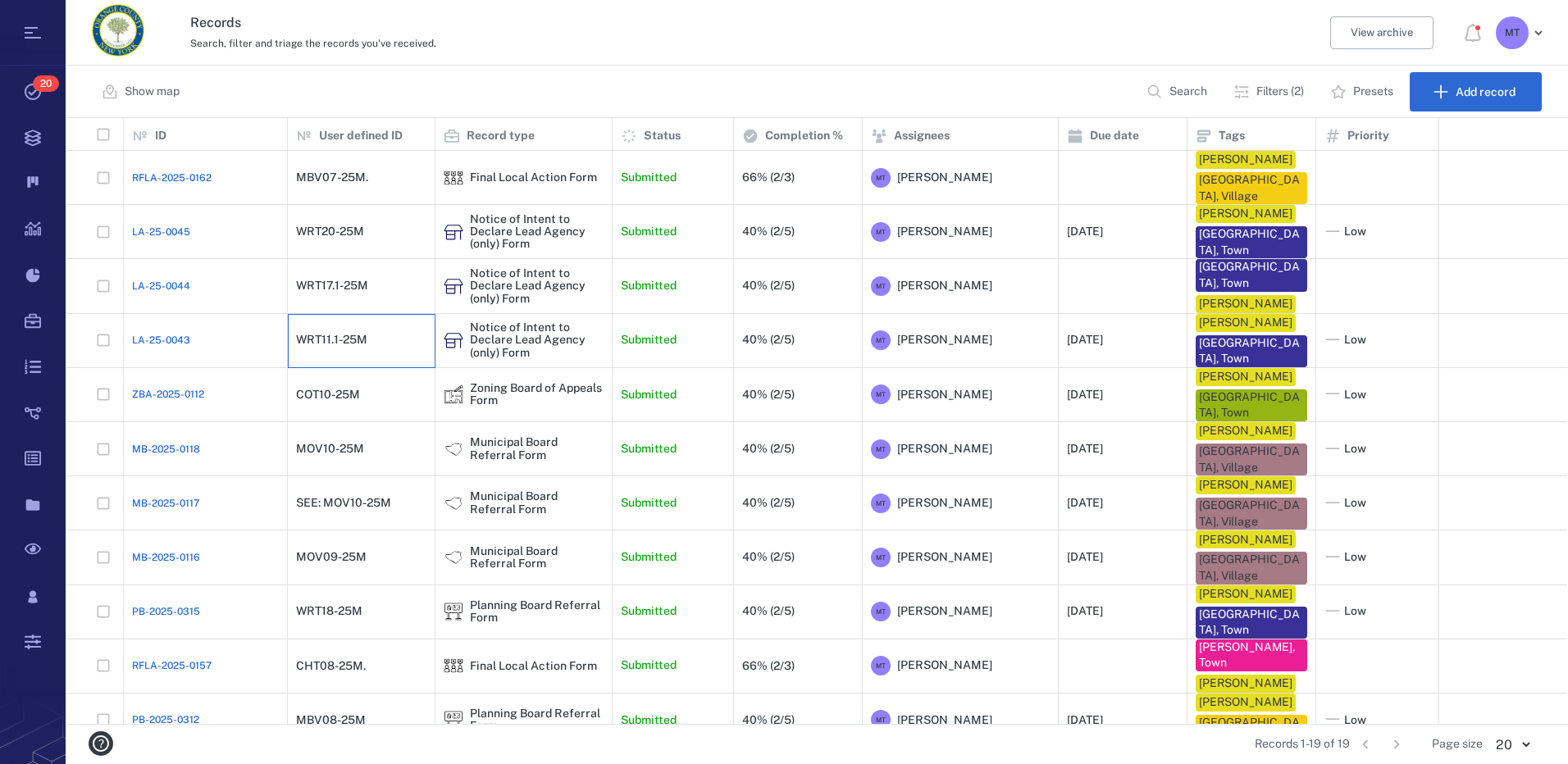
click at [378, 347] on div "WRT11.1-25M" at bounding box center [362, 340] width 130 height 33
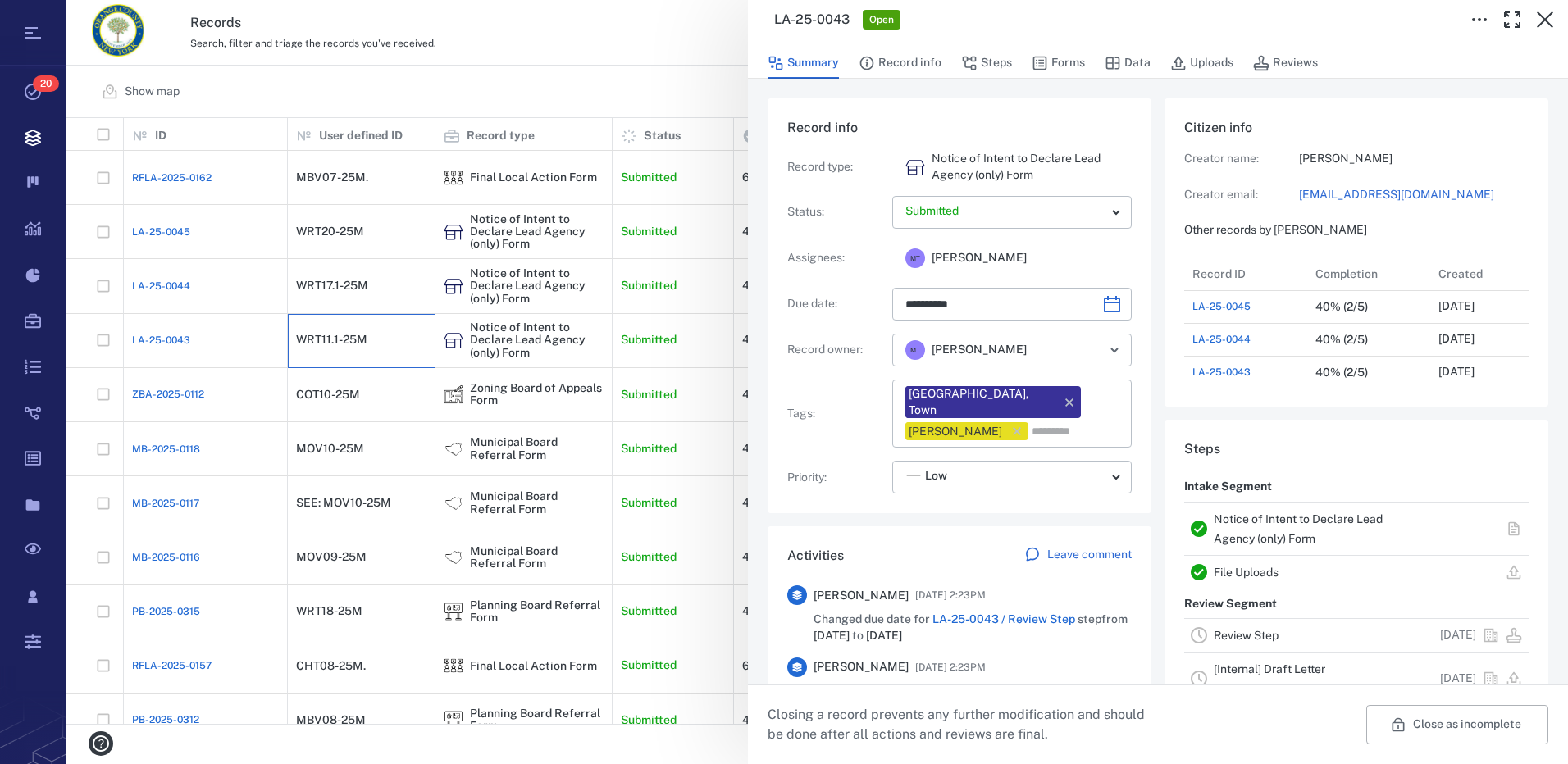
scroll to position [246, 0]
